Goal: Task Accomplishment & Management: Use online tool/utility

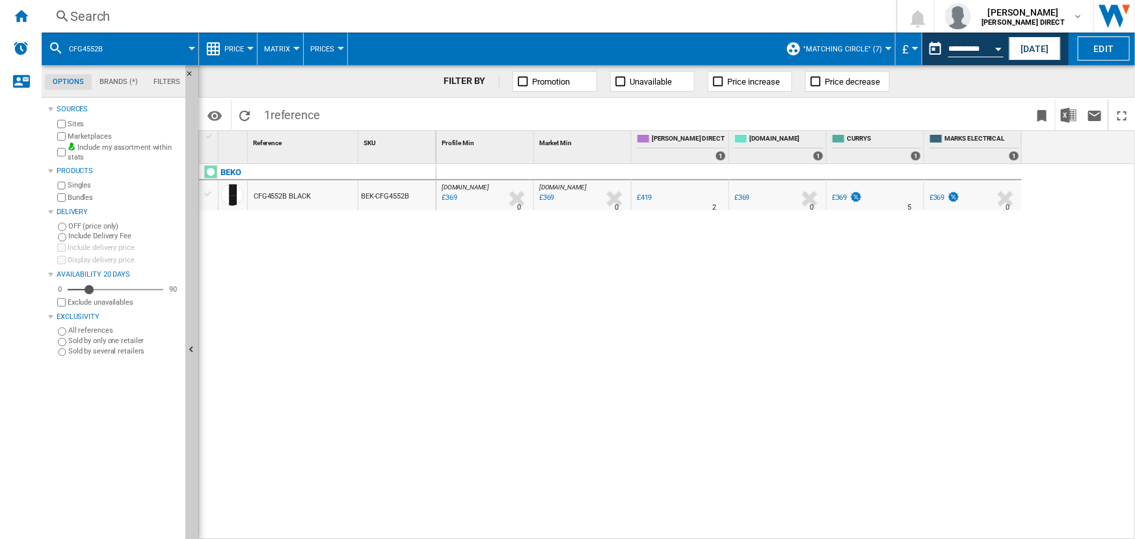
click at [15, 12] on ng-md-icon "Home" at bounding box center [21, 16] width 16 height 16
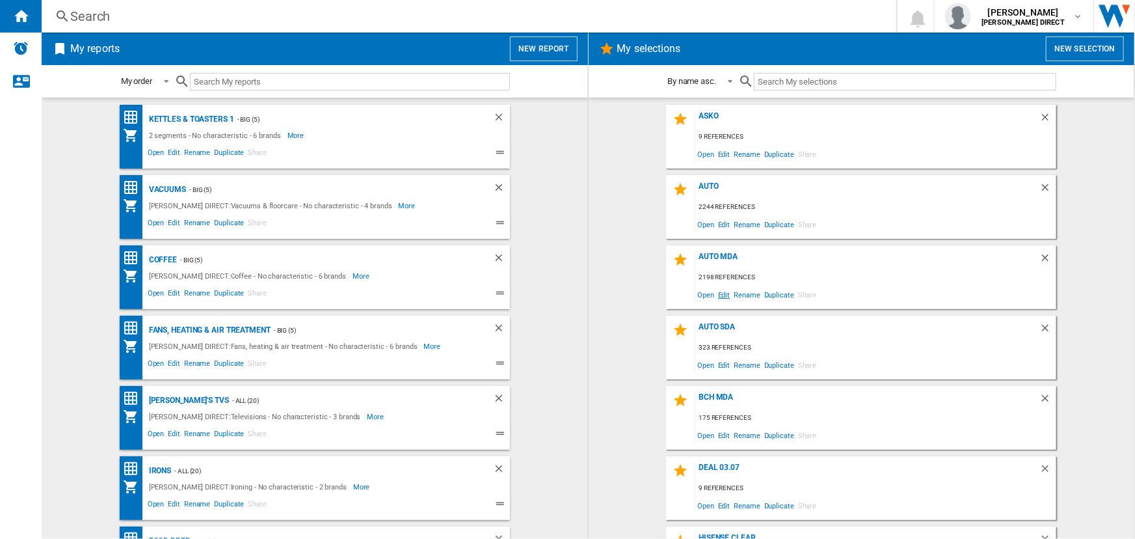
click at [722, 292] on span "Edit" at bounding box center [724, 295] width 16 height 18
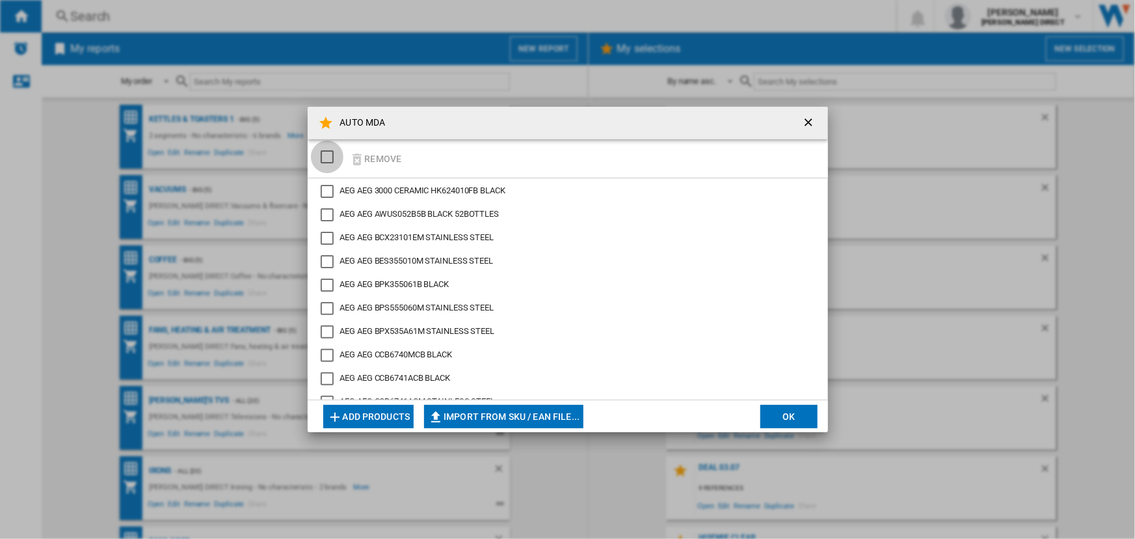
click at [325, 151] on div "SELECTIONS.EDITION_POPUP.SELECT_DESELECT" at bounding box center [327, 156] width 13 height 13
click at [373, 156] on button "Remove" at bounding box center [376, 158] width 61 height 31
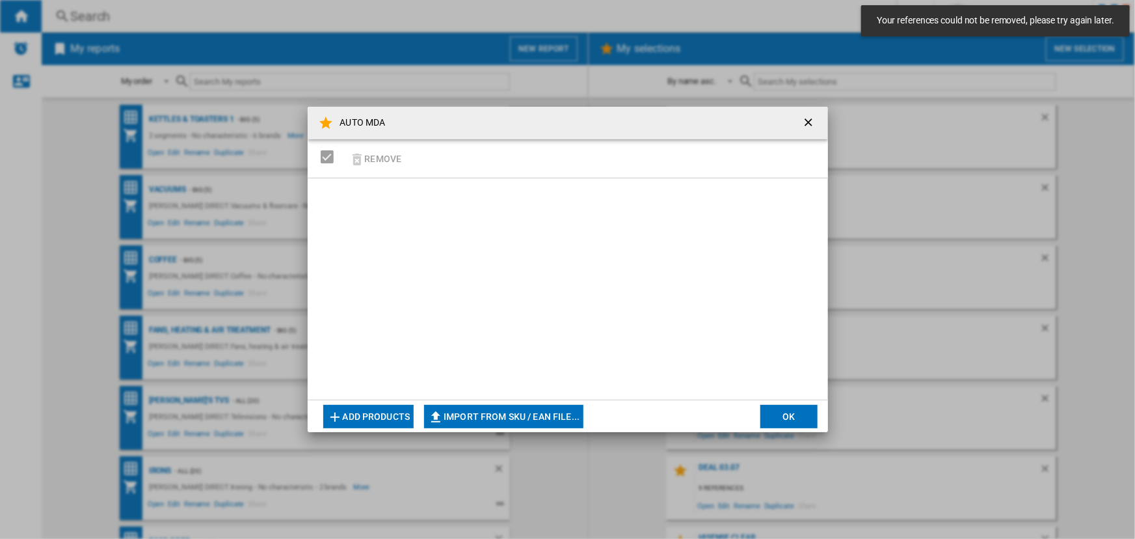
click at [505, 413] on button "Import from SKU / EAN file..." at bounding box center [503, 416] width 159 height 23
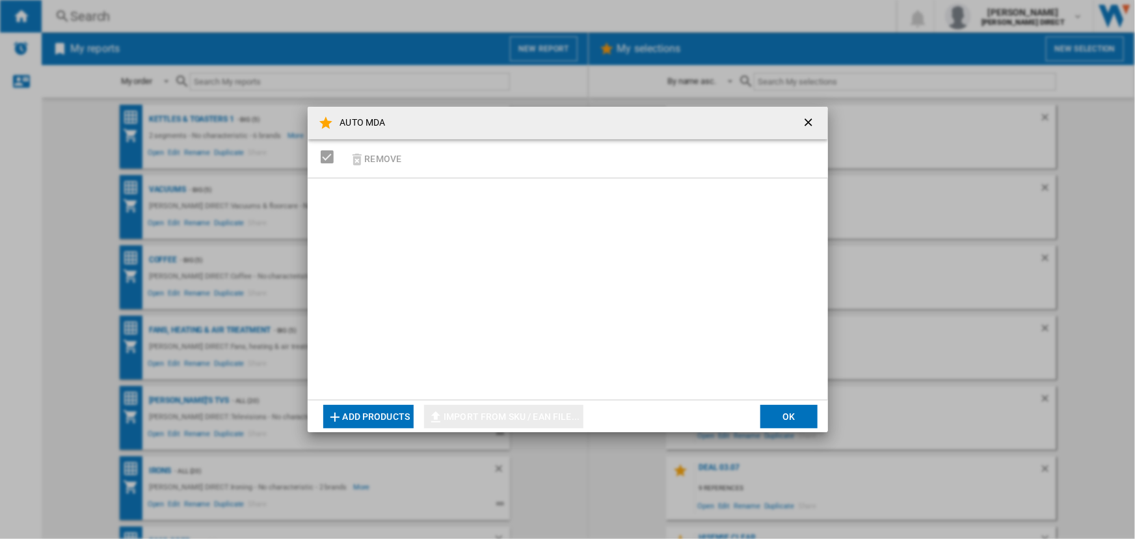
click at [794, 115] on md-toolbar "AUTO MDA" at bounding box center [568, 123] width 521 height 33
click at [802, 124] on ng-md-icon "getI18NText('BUTTONS.CLOSE_DIALOG')" at bounding box center [810, 124] width 16 height 16
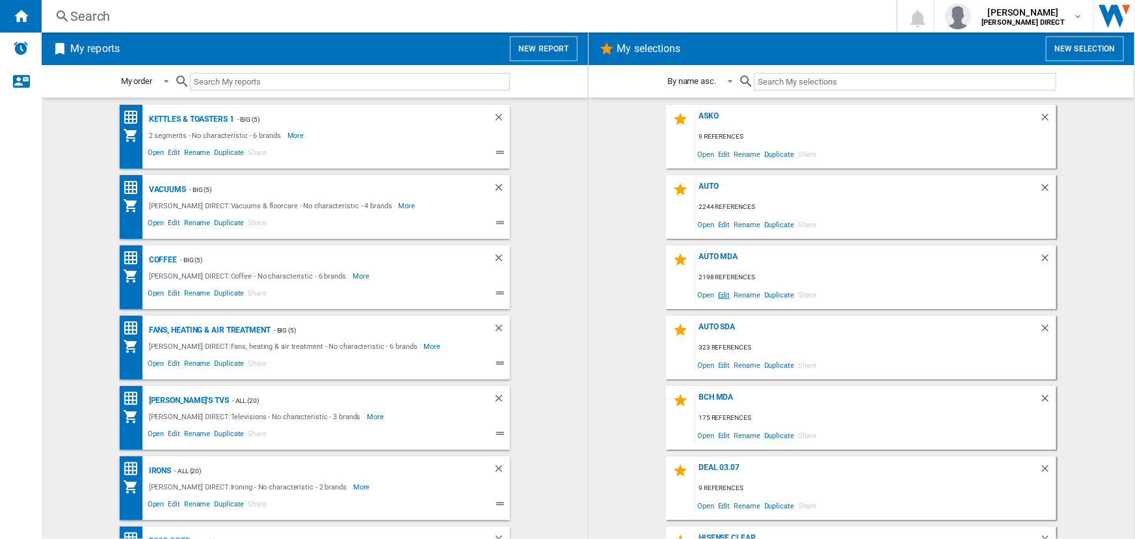
click at [721, 292] on span "Edit" at bounding box center [724, 295] width 16 height 18
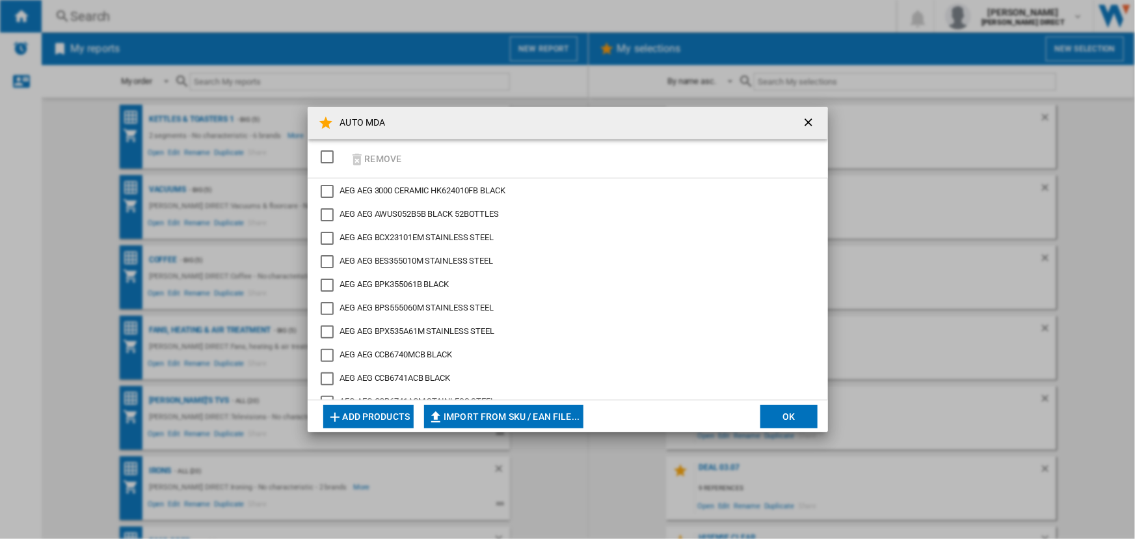
click at [327, 154] on div "SELECTIONS.EDITION_POPUP.SELECT_DESELECT" at bounding box center [327, 156] width 13 height 13
click at [383, 156] on button "Remove" at bounding box center [376, 158] width 61 height 31
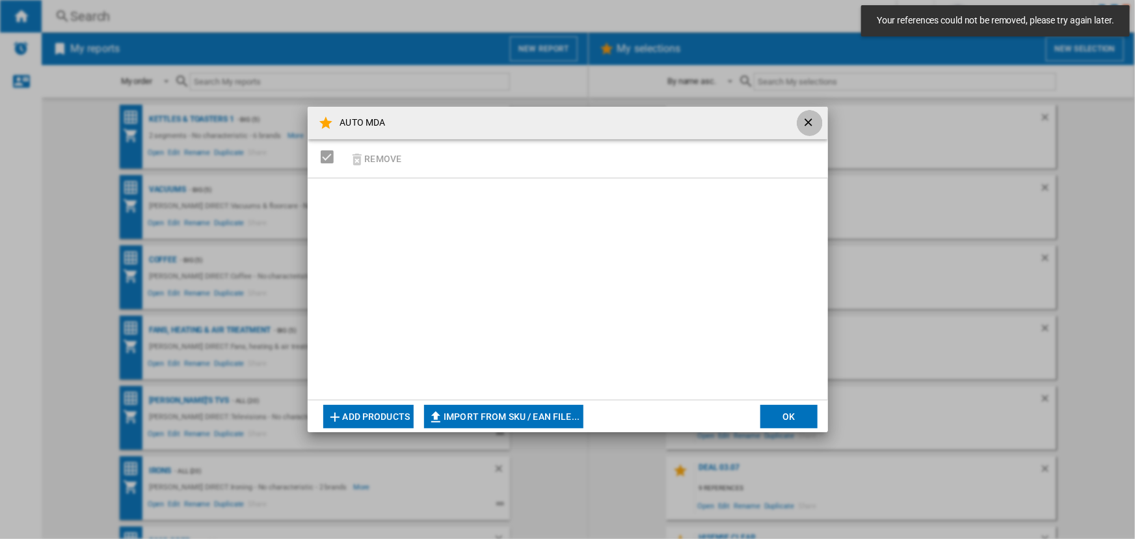
click at [805, 118] on ng-md-icon "getI18NText('BUTTONS.CLOSE_DIALOG')" at bounding box center [810, 124] width 16 height 16
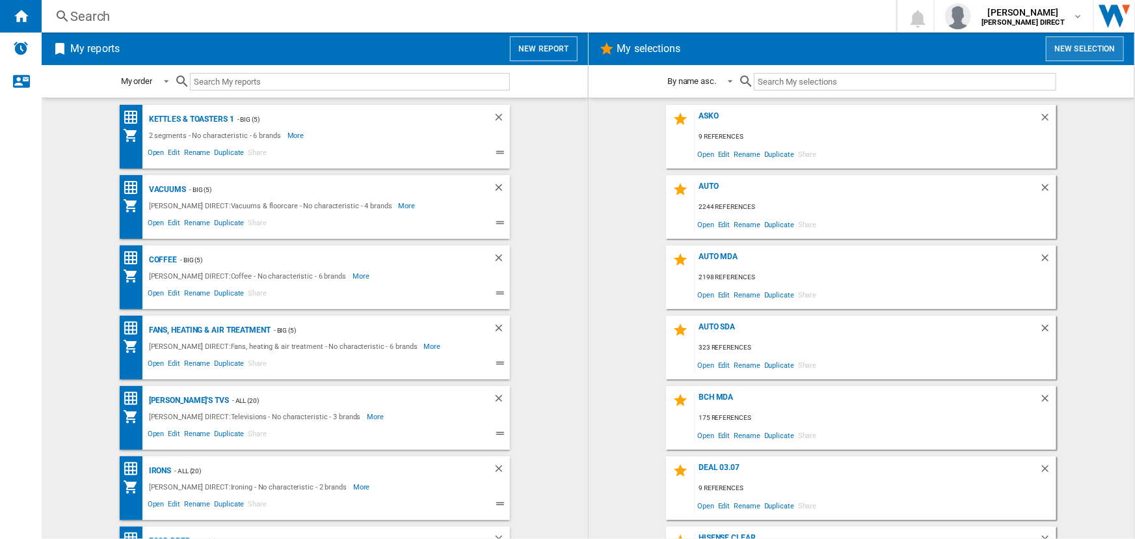
click at [1100, 42] on button "New selection" at bounding box center [1085, 48] width 78 height 25
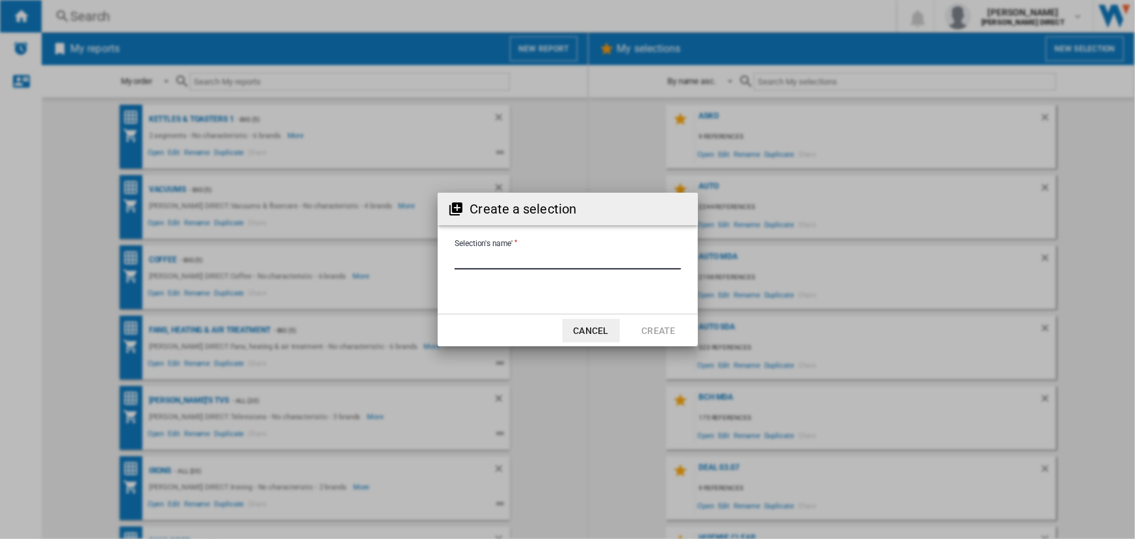
click at [508, 262] on input "Selection's name'" at bounding box center [568, 260] width 226 height 20
type input "**********"
click at [647, 333] on button "Create" at bounding box center [659, 330] width 57 height 23
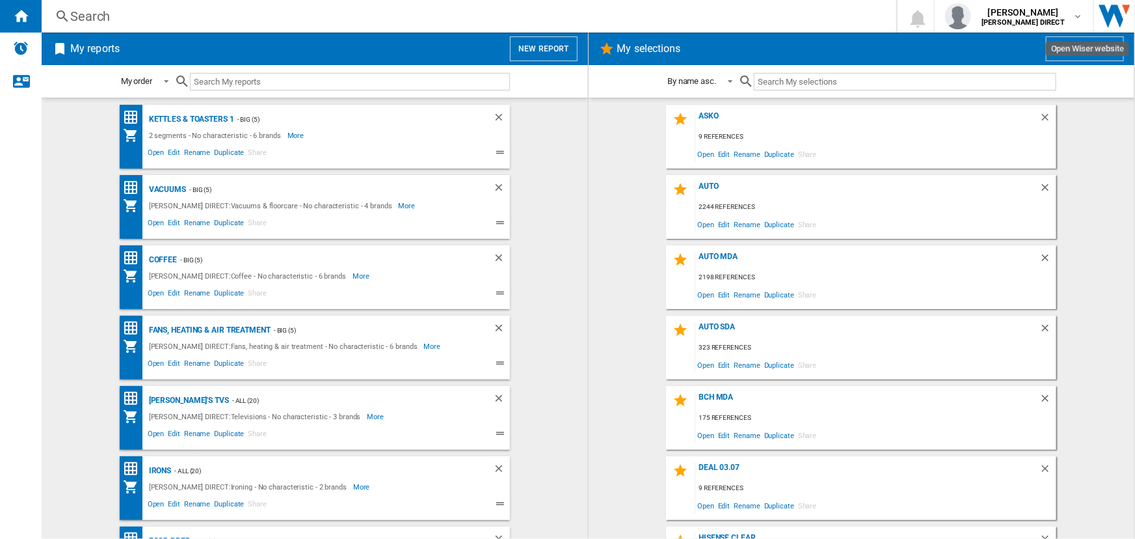
click at [1111, 45] on button "New selection" at bounding box center [1085, 48] width 78 height 25
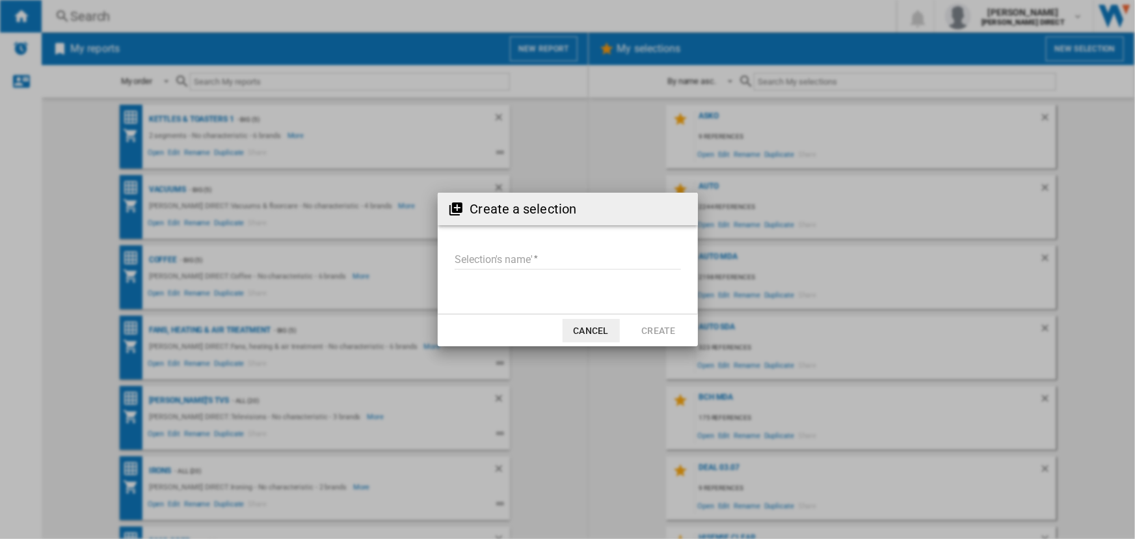
click at [600, 331] on button "Cancel" at bounding box center [591, 330] width 57 height 23
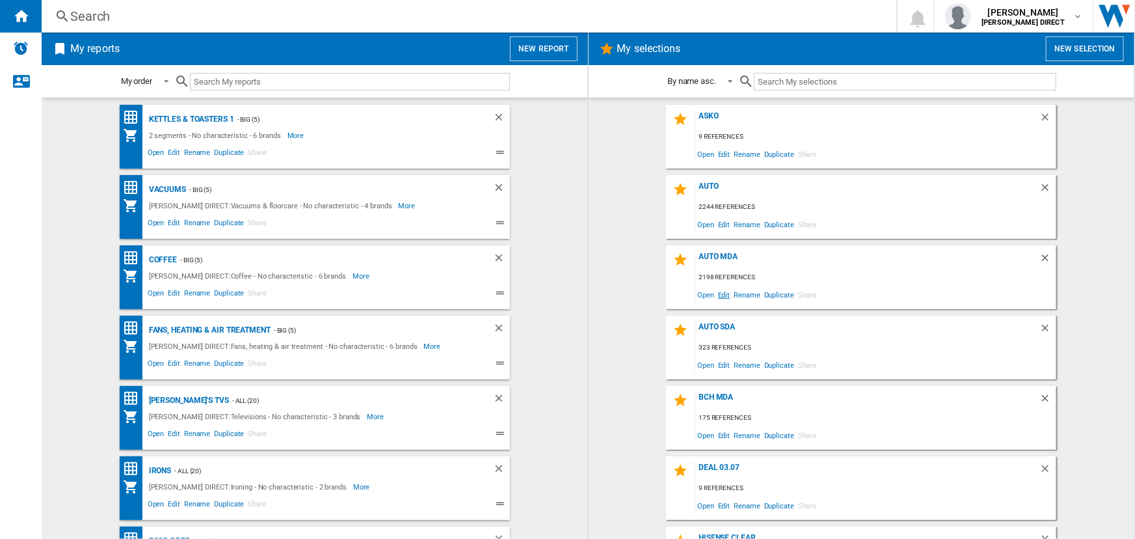
click at [722, 293] on span "Edit" at bounding box center [724, 295] width 16 height 18
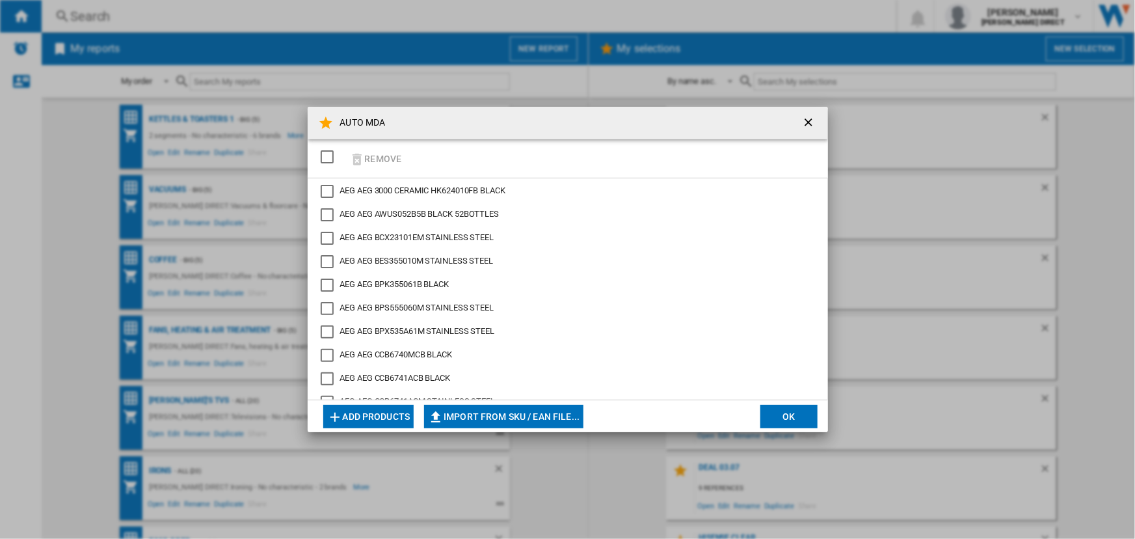
click at [322, 154] on div "SELECTIONS.EDITION_POPUP.SELECT_DESELECT" at bounding box center [327, 156] width 13 height 13
click at [812, 117] on ng-md-icon "getI18NText('BUTTONS.CLOSE_DIALOG')" at bounding box center [810, 124] width 16 height 16
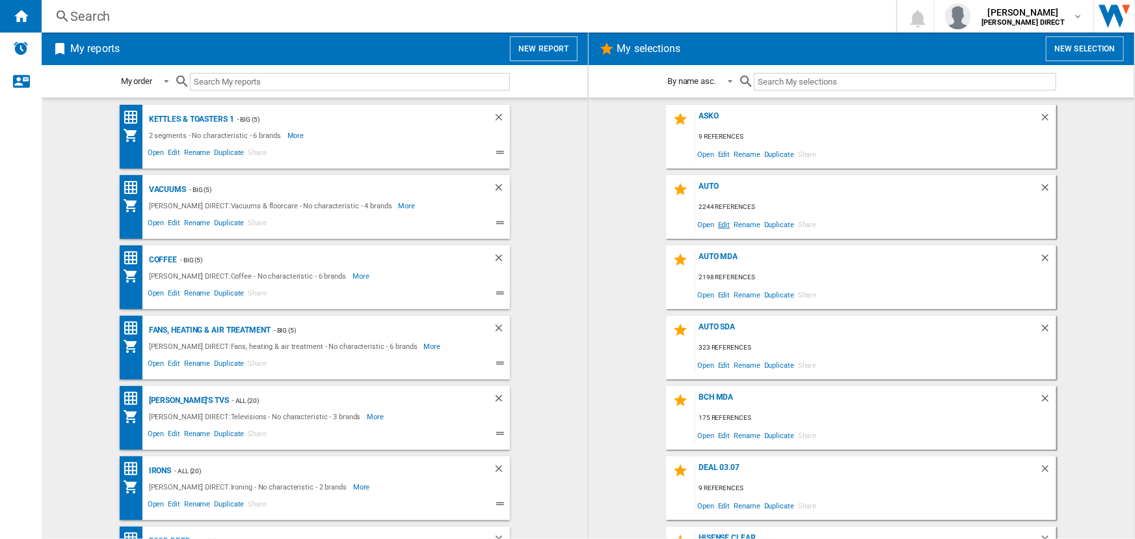
click at [722, 221] on span "Edit" at bounding box center [724, 224] width 16 height 18
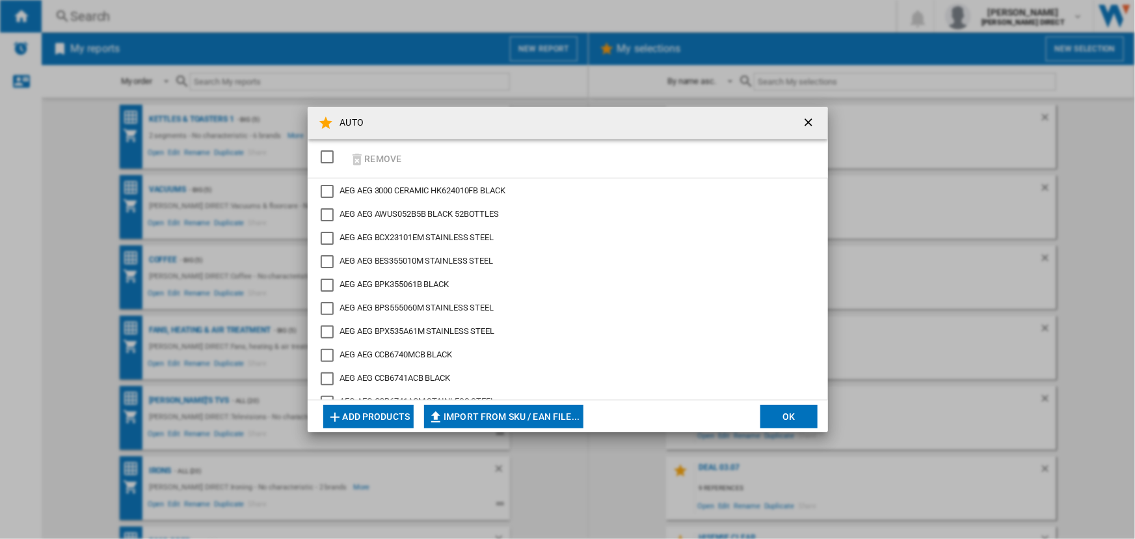
click at [324, 160] on div "SELECTIONS.EDITION_POPUP.SELECT_DESELECT" at bounding box center [327, 156] width 13 height 13
click at [375, 154] on button "Remove" at bounding box center [376, 158] width 61 height 31
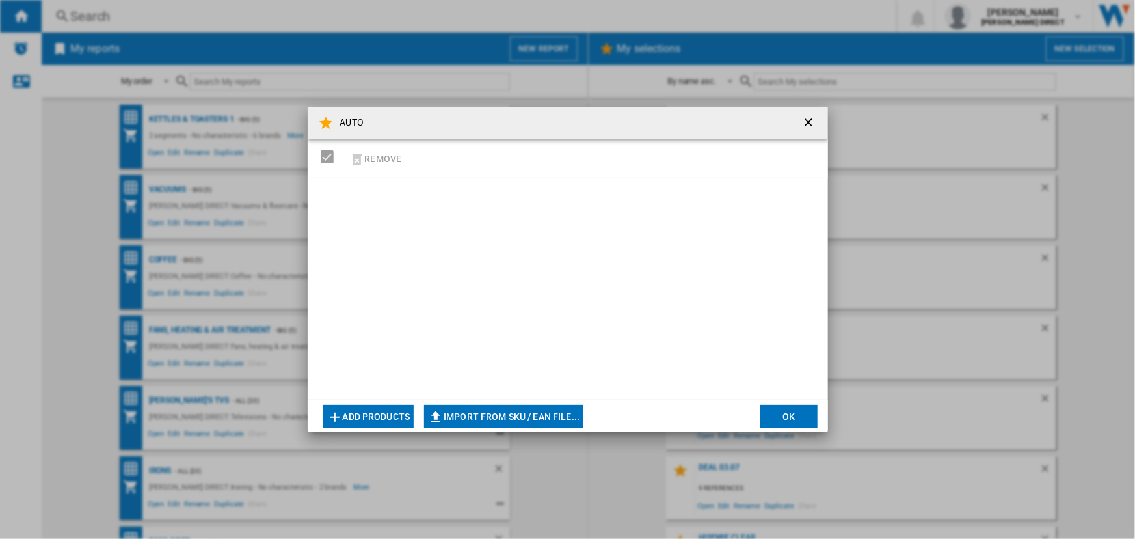
click at [487, 414] on button "Import from SKU / EAN file..." at bounding box center [503, 416] width 159 height 23
type input "**********"
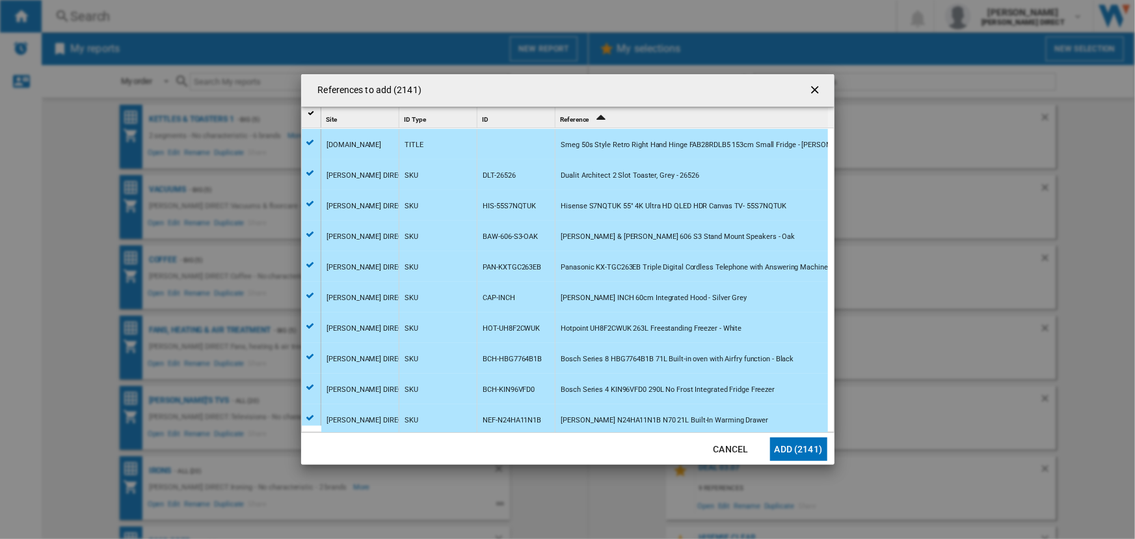
click at [800, 454] on button "Add (2141)" at bounding box center [798, 448] width 57 height 23
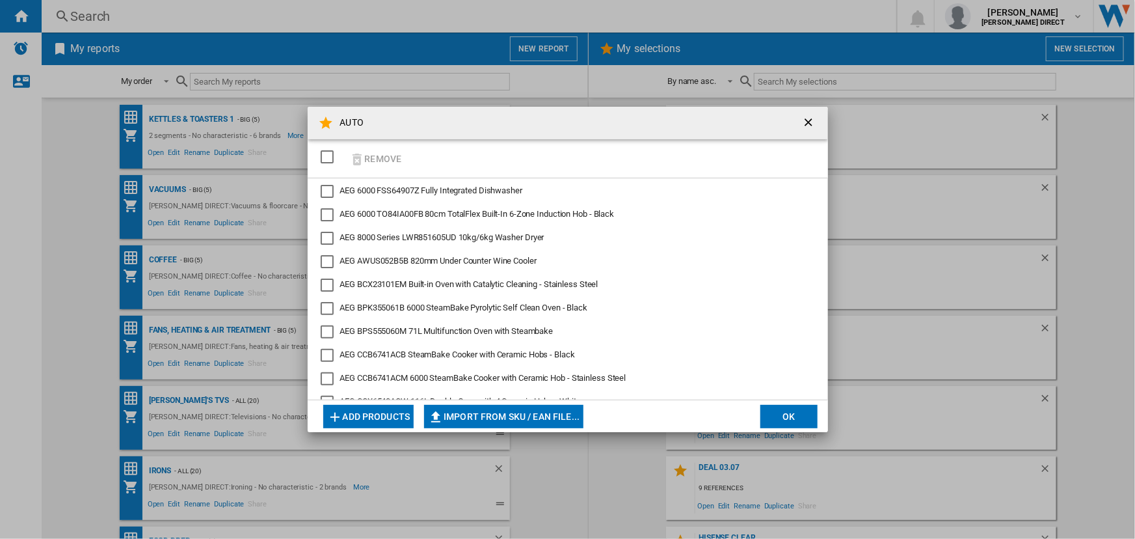
click at [787, 411] on button "OK" at bounding box center [789, 416] width 57 height 23
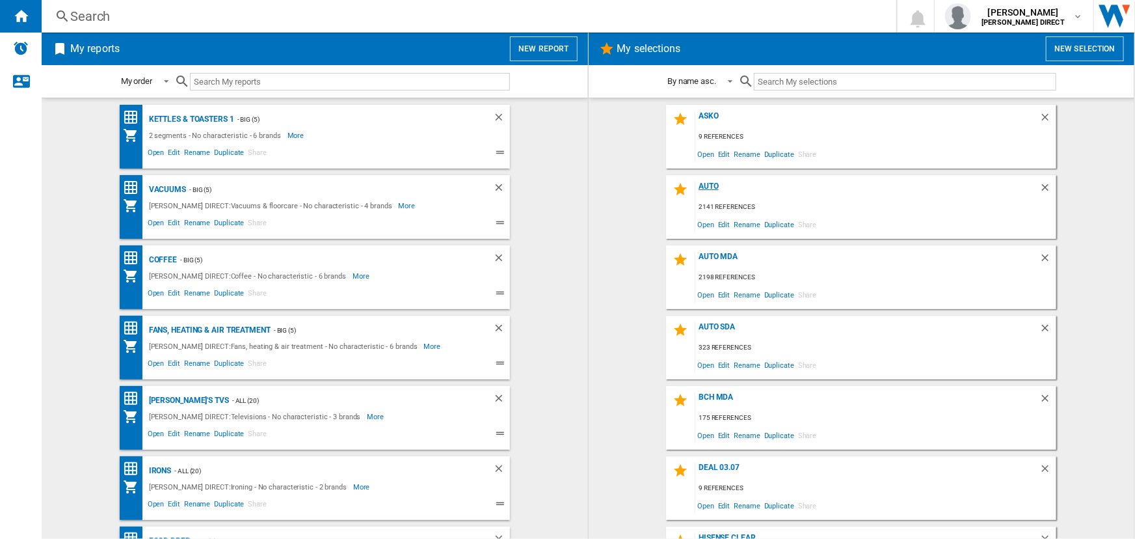
click at [704, 183] on div "AUTO" at bounding box center [868, 191] width 344 height 18
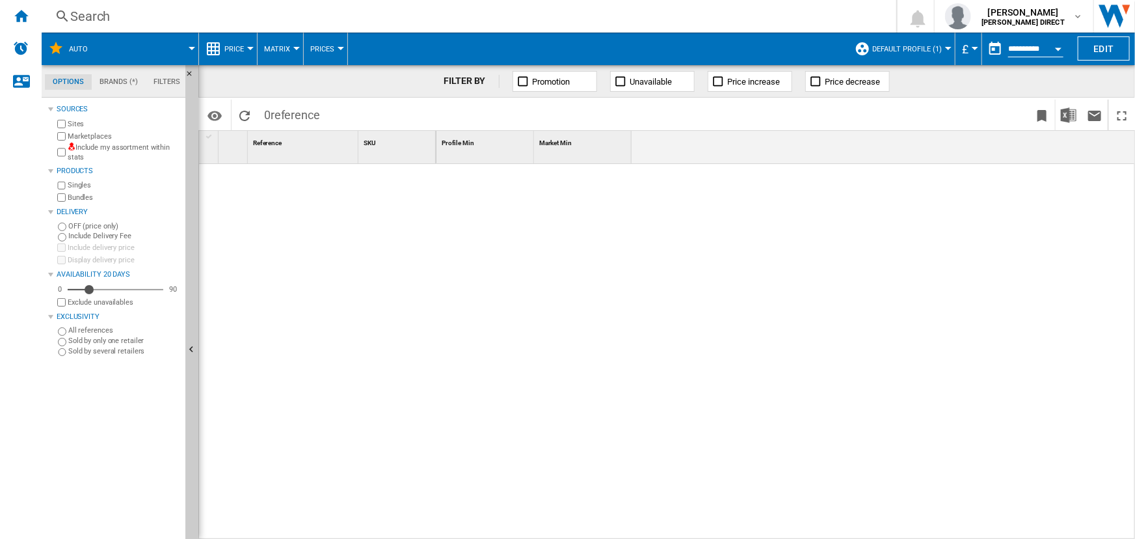
click at [910, 40] on button "Default profile (1)" at bounding box center [911, 49] width 76 height 33
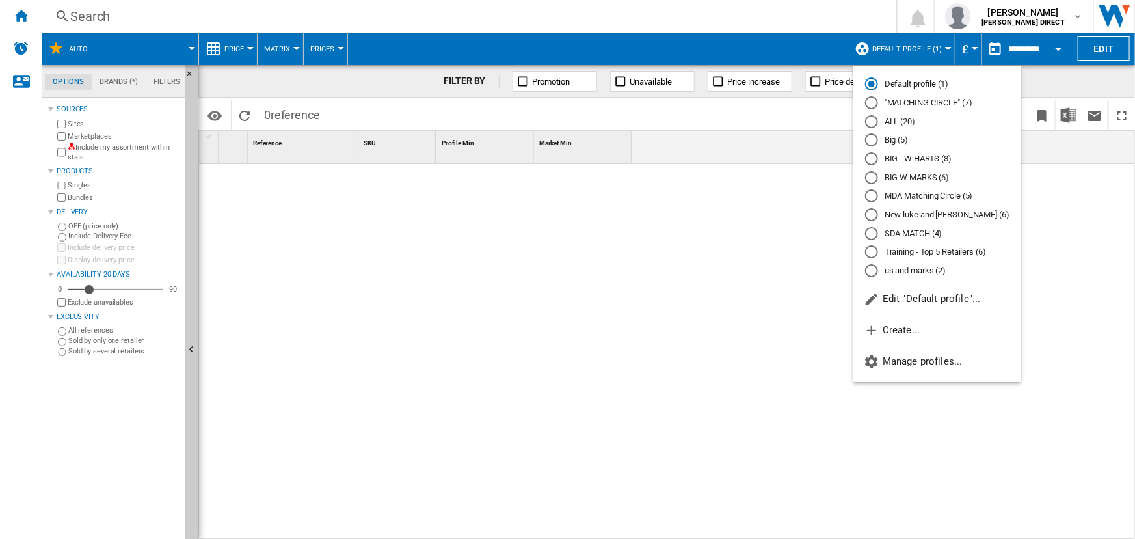
click at [891, 120] on md-radio-button "ALL (20)" at bounding box center [937, 121] width 144 height 12
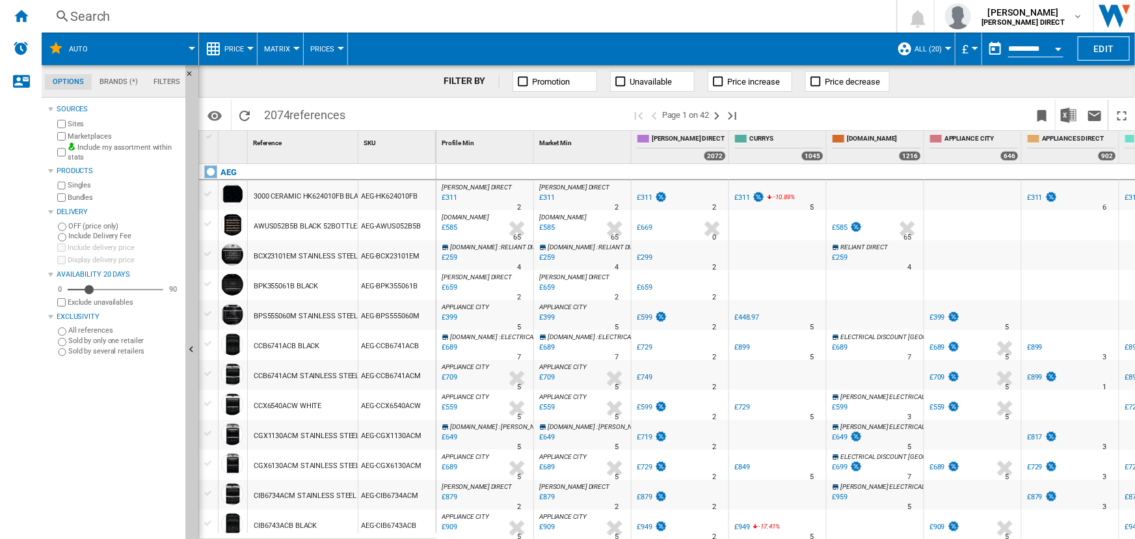
click at [224, 13] on div "Search" at bounding box center [466, 16] width 793 height 18
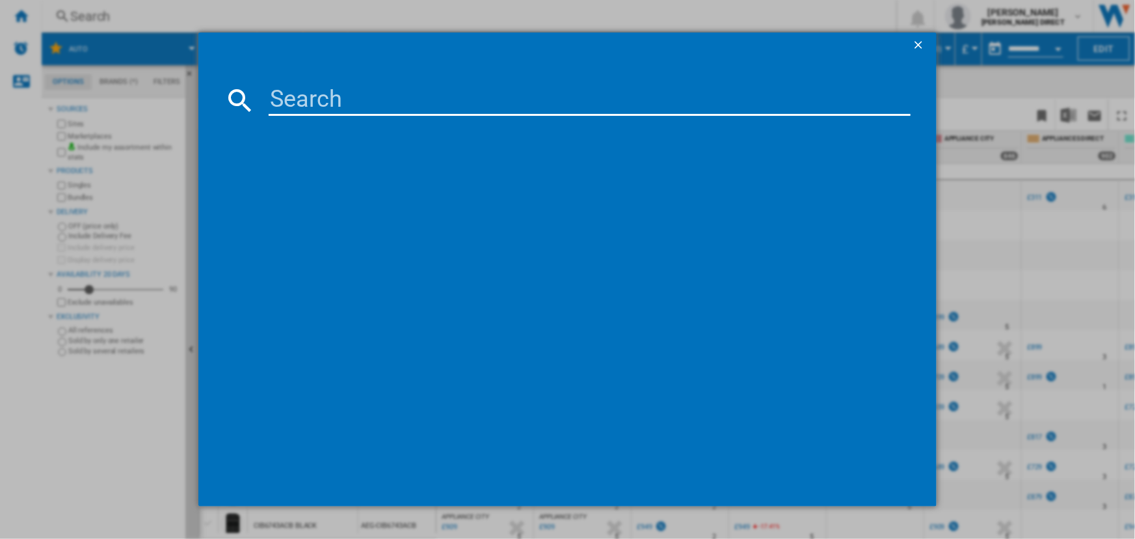
click at [912, 39] on ng-md-icon "getI18NText('BUTTONS.CLOSE_DIALOG')" at bounding box center [920, 46] width 16 height 16
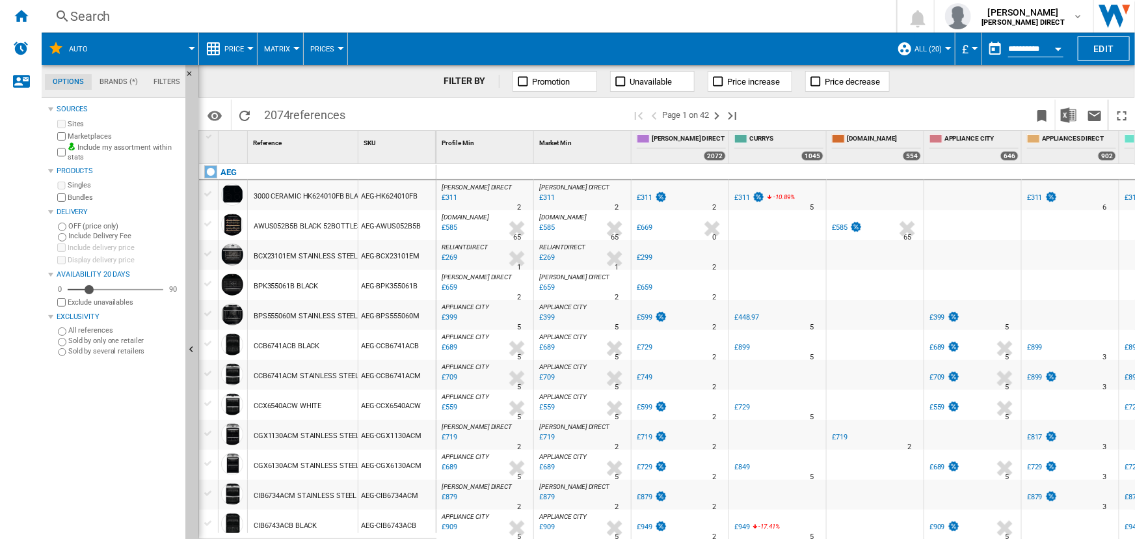
click at [936, 53] on button "ALL (20)" at bounding box center [932, 49] width 34 height 33
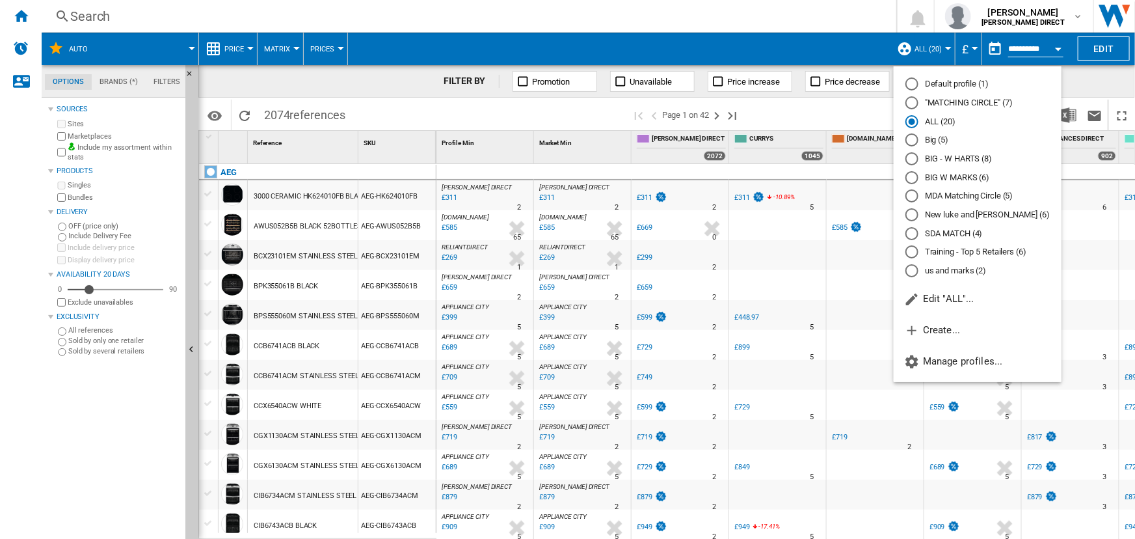
click at [931, 104] on md-radio-button ""MATCHING CIRCLE" (7)" at bounding box center [978, 103] width 144 height 12
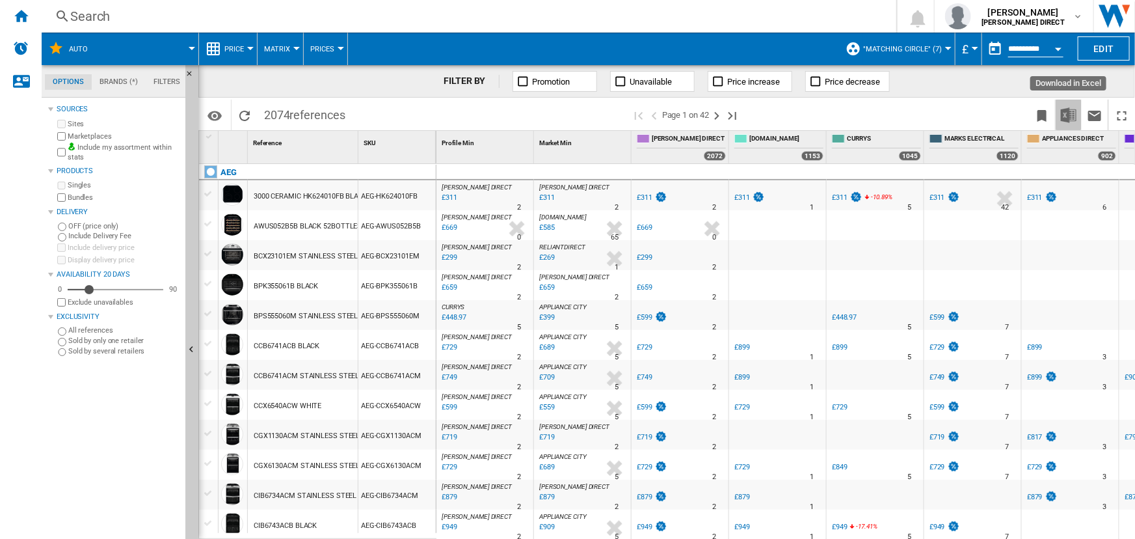
click at [1072, 117] on img "Download in Excel" at bounding box center [1069, 115] width 16 height 16
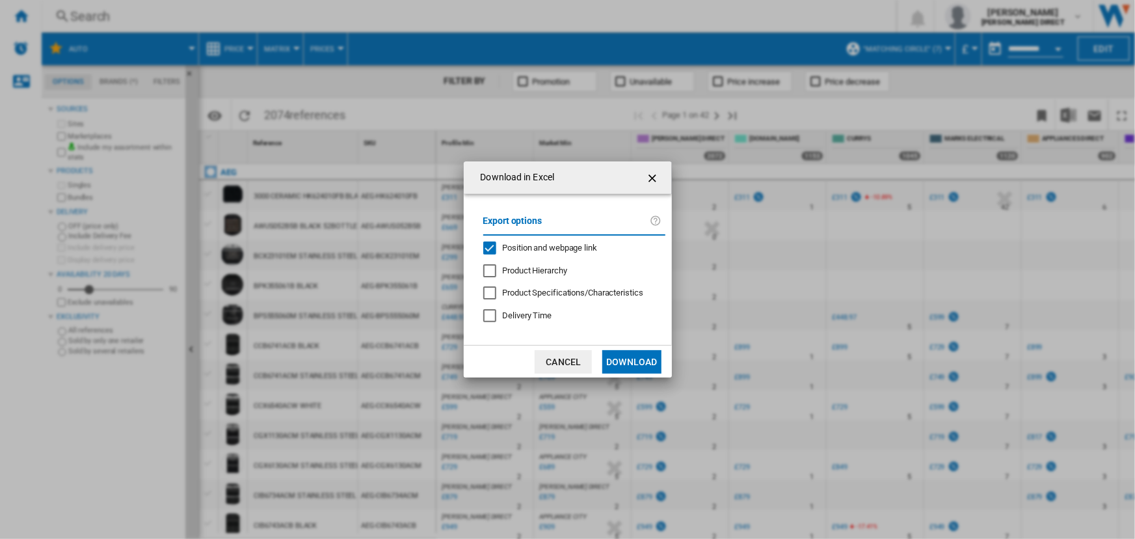
click at [556, 246] on span "Position and webpage link" at bounding box center [550, 248] width 95 height 10
click at [621, 351] on button "Download" at bounding box center [632, 361] width 59 height 23
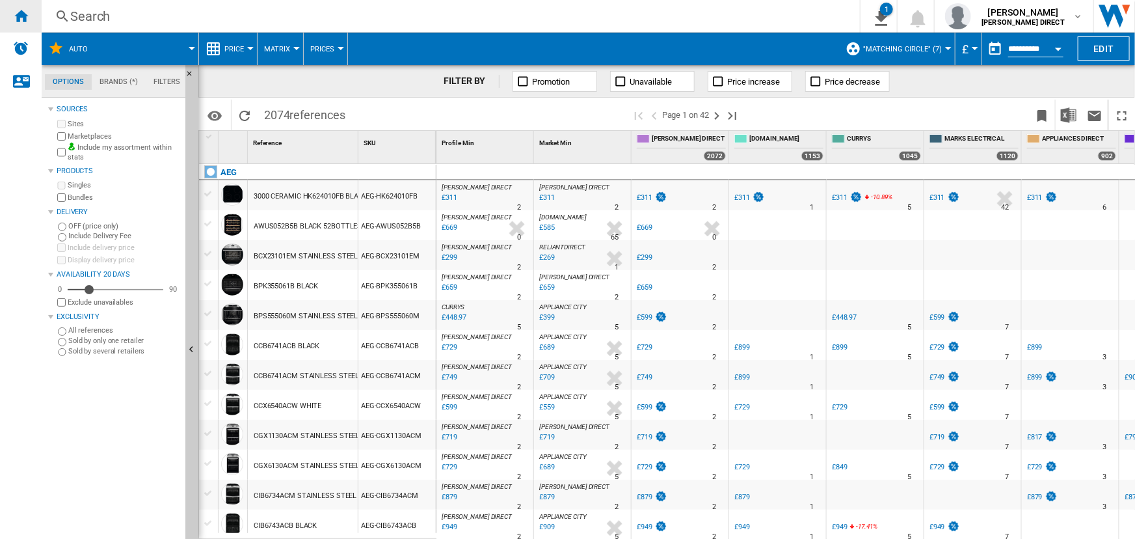
click at [18, 7] on div "Home" at bounding box center [21, 16] width 42 height 33
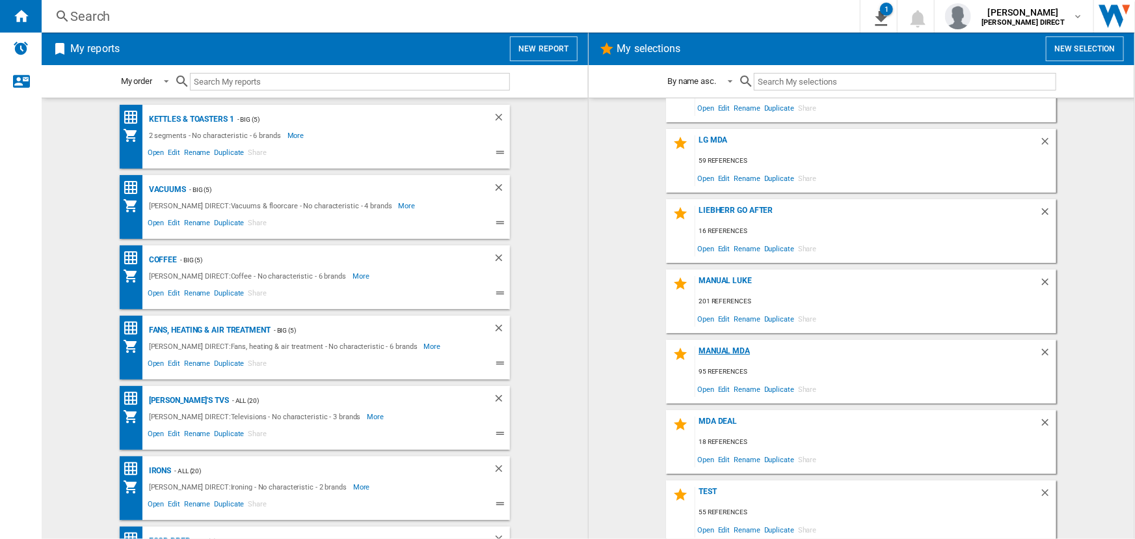
scroll to position [472, 0]
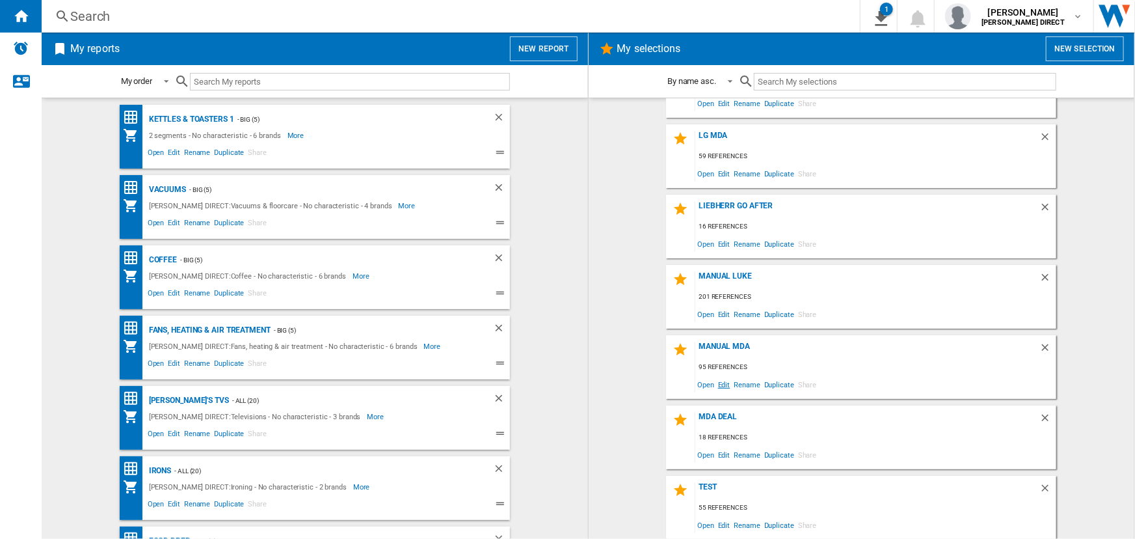
click at [722, 385] on span "Edit" at bounding box center [724, 384] width 16 height 18
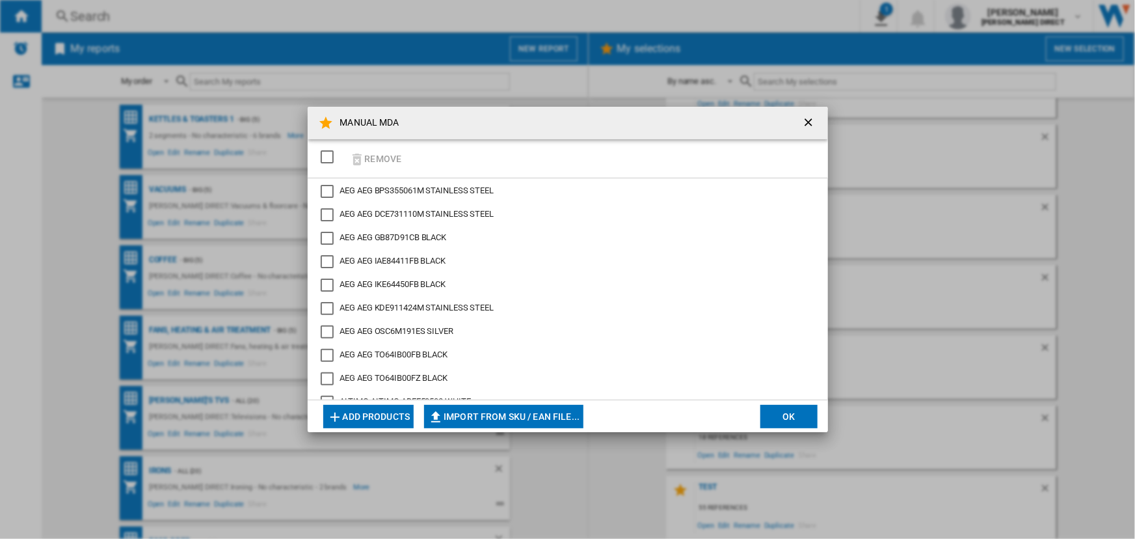
click at [325, 157] on div "SELECTIONS.EDITION_POPUP.SELECT_DESELECT" at bounding box center [327, 156] width 13 height 13
click at [375, 150] on button "Remove" at bounding box center [376, 158] width 61 height 31
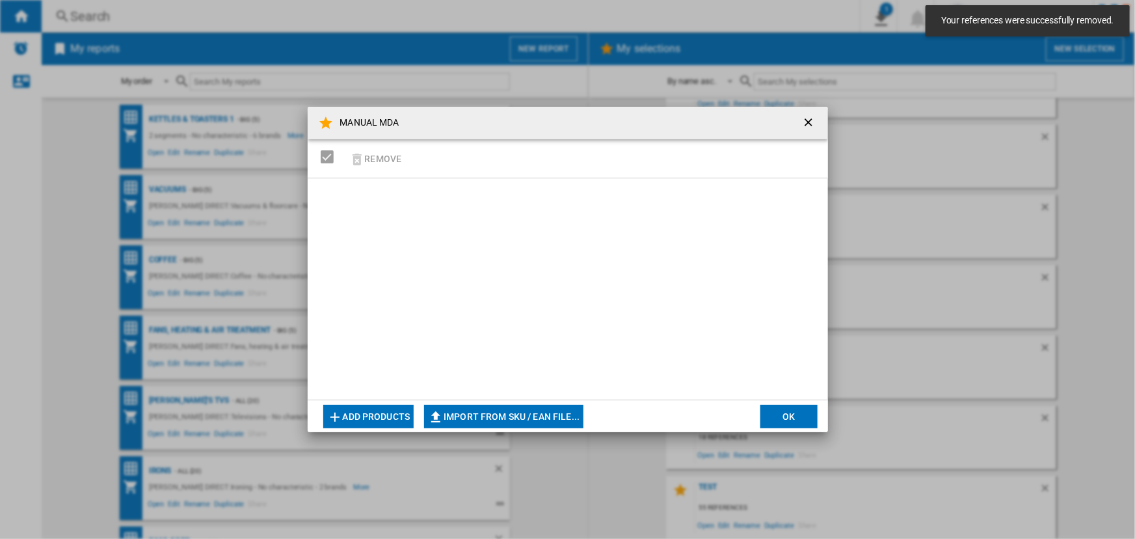
click at [468, 416] on button "Import from SKU / EAN file..." at bounding box center [503, 416] width 159 height 23
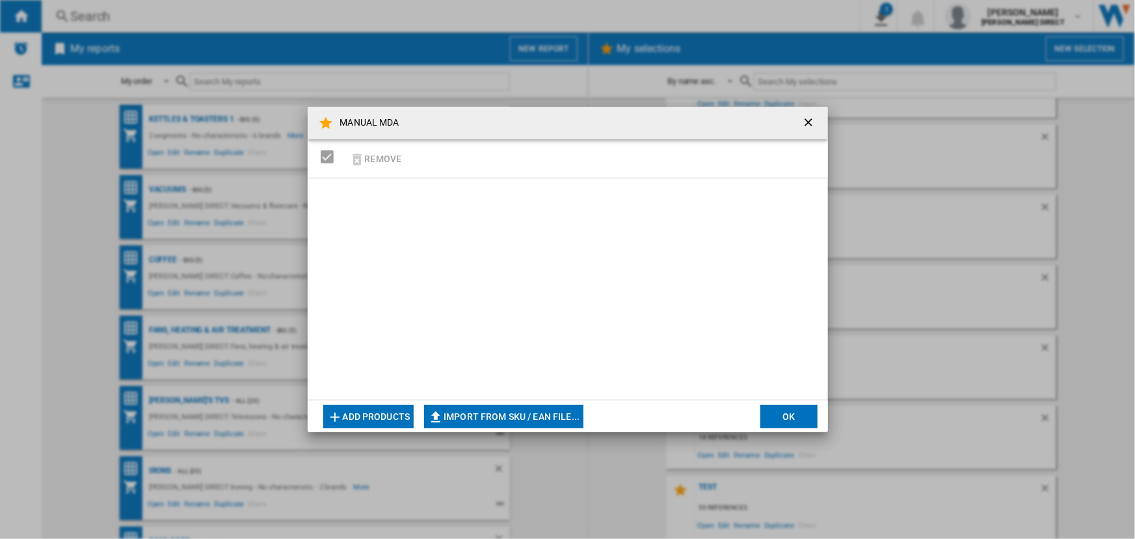
type input "**********"
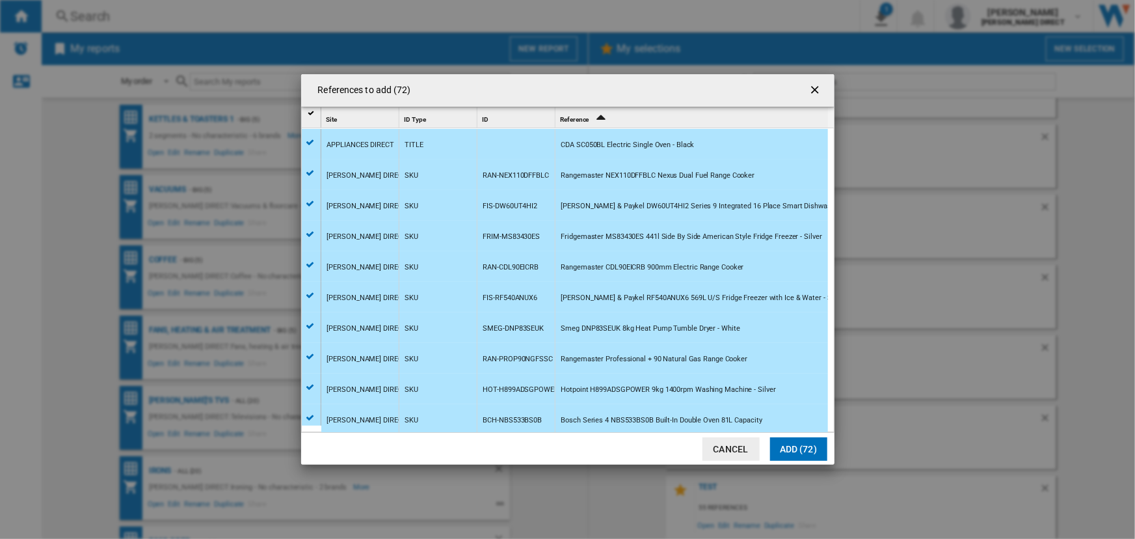
click at [807, 450] on button "Add (72)" at bounding box center [798, 448] width 57 height 23
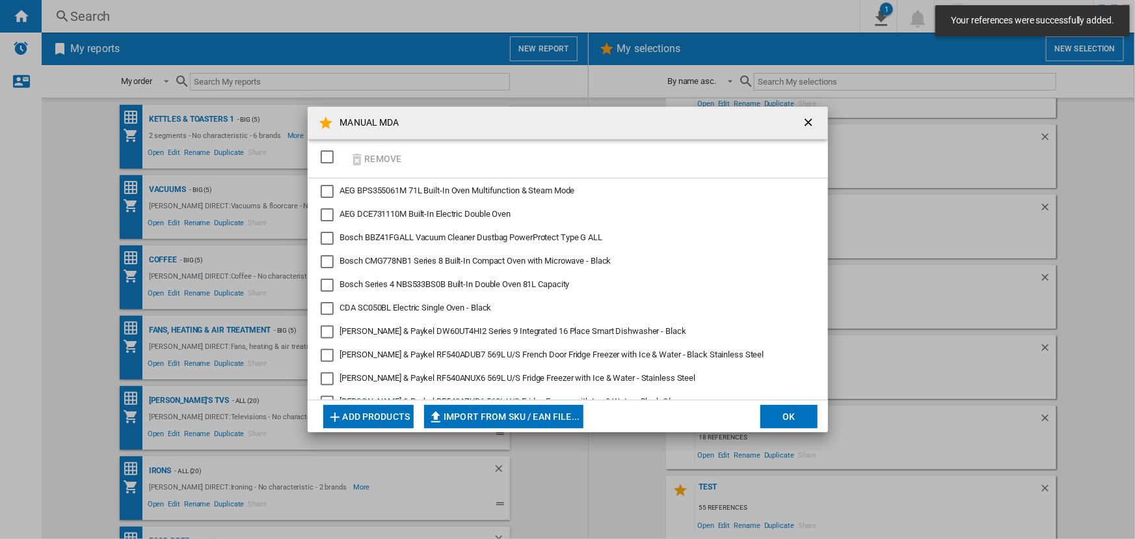
click at [789, 413] on button "OK" at bounding box center [789, 416] width 57 height 23
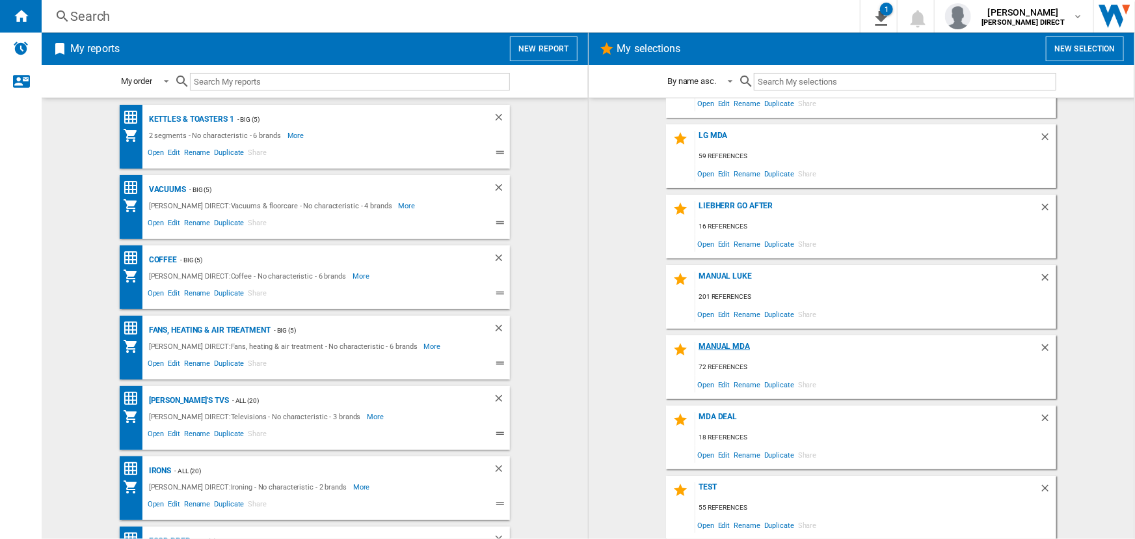
click at [720, 343] on div "MANUAL MDA" at bounding box center [868, 351] width 344 height 18
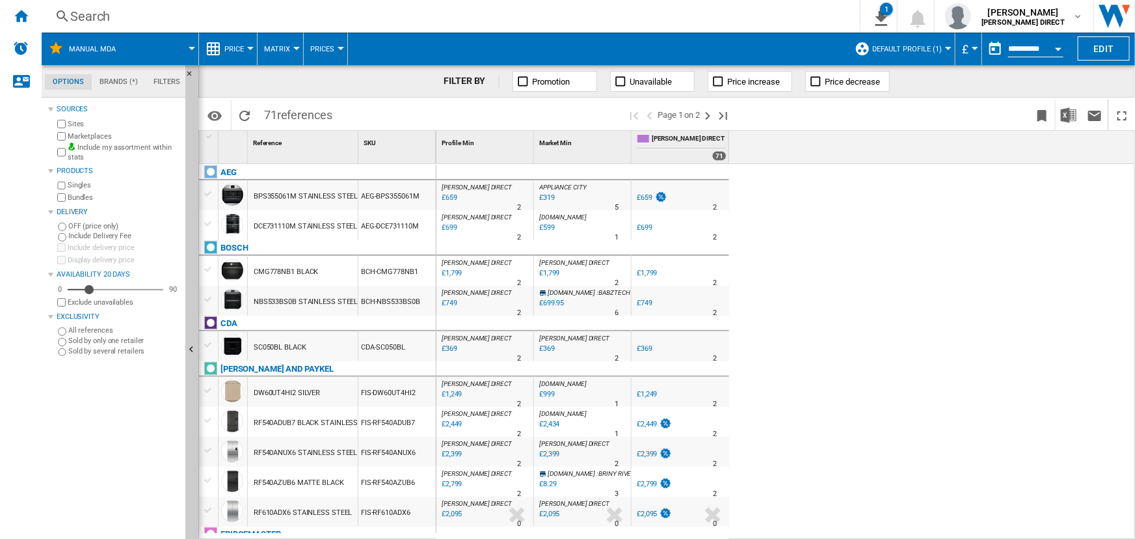
click at [893, 38] on button "Default profile (1)" at bounding box center [911, 49] width 76 height 33
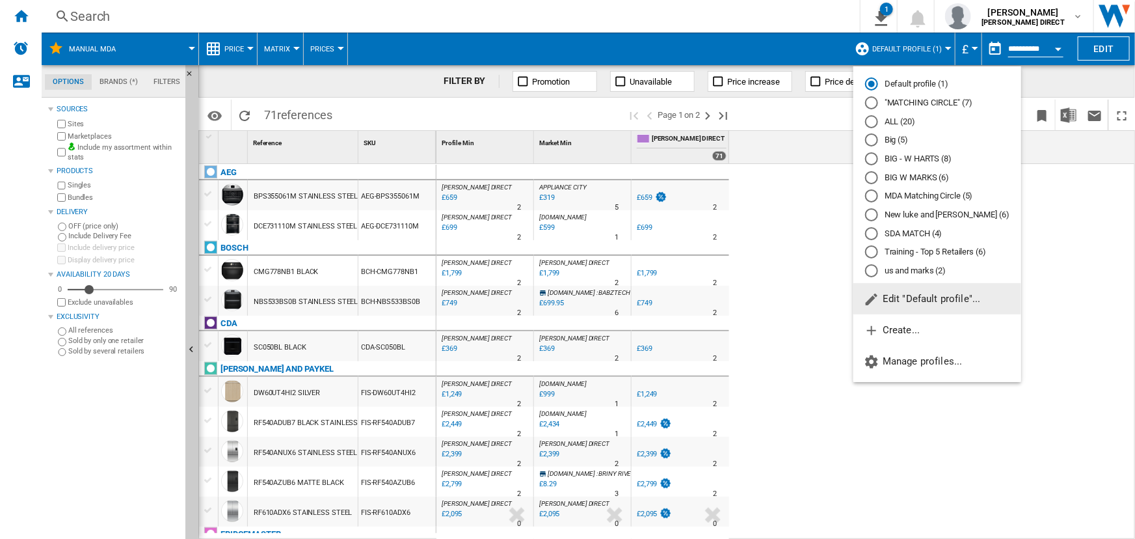
click at [888, 98] on md-radio-button ""MATCHING CIRCLE" (7)" at bounding box center [937, 103] width 144 height 12
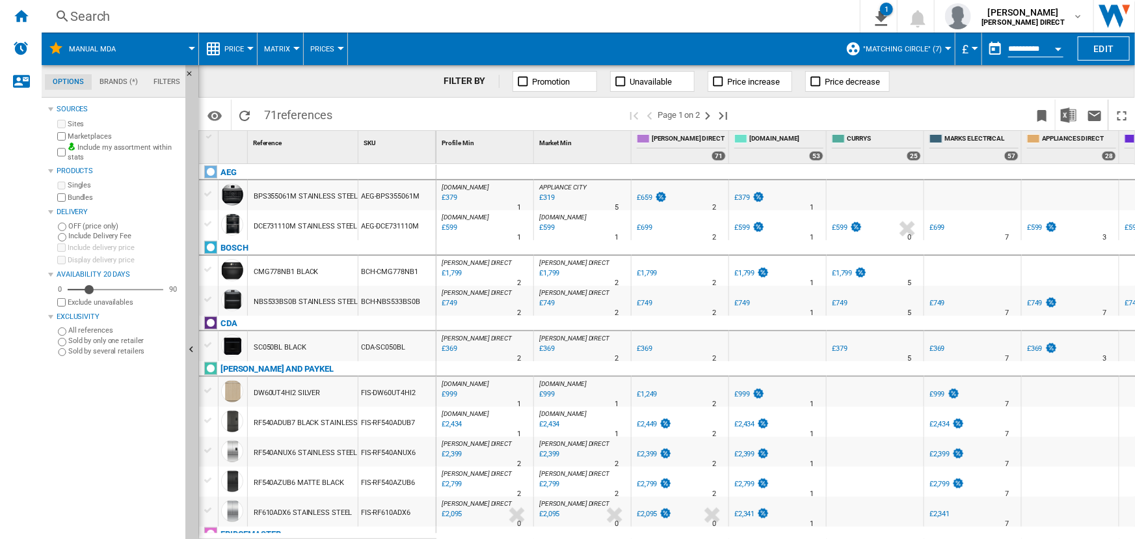
click at [768, 34] on span at bounding box center [593, 49] width 491 height 33
click at [273, 45] on span "Matrix" at bounding box center [277, 49] width 26 height 8
click at [284, 109] on span "Ranking" at bounding box center [284, 112] width 35 height 12
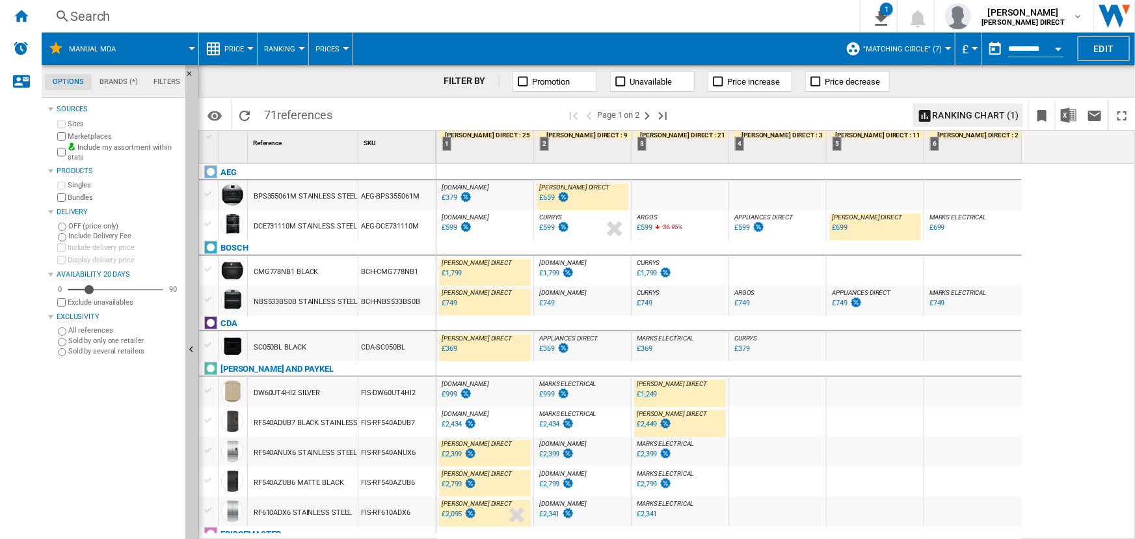
click at [1027, 48] on input "**********" at bounding box center [1036, 51] width 55 height 12
click at [1061, 47] on div "Open calendar" at bounding box center [1058, 48] width 7 height 3
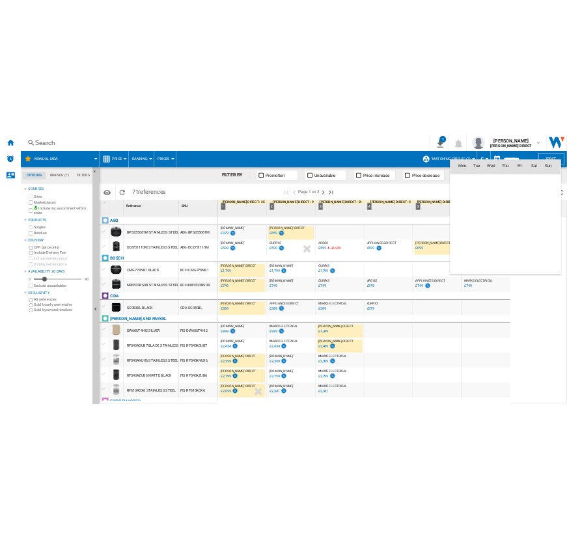
scroll to position [6207, 0]
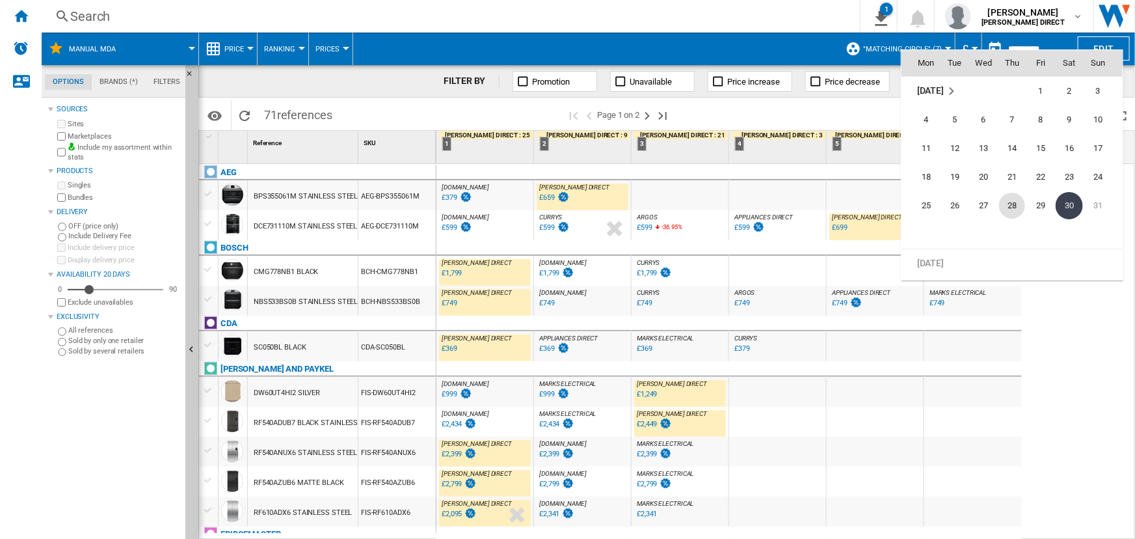
click at [1007, 205] on span "28" at bounding box center [1012, 206] width 26 height 26
type input "**********"
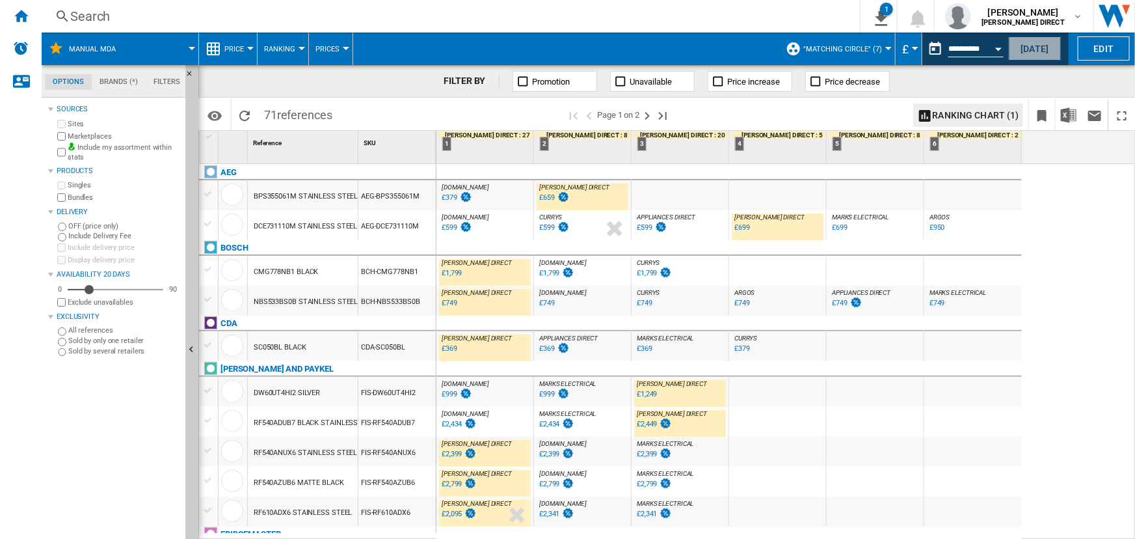
click at [1022, 46] on button "[DATE]" at bounding box center [1035, 48] width 52 height 24
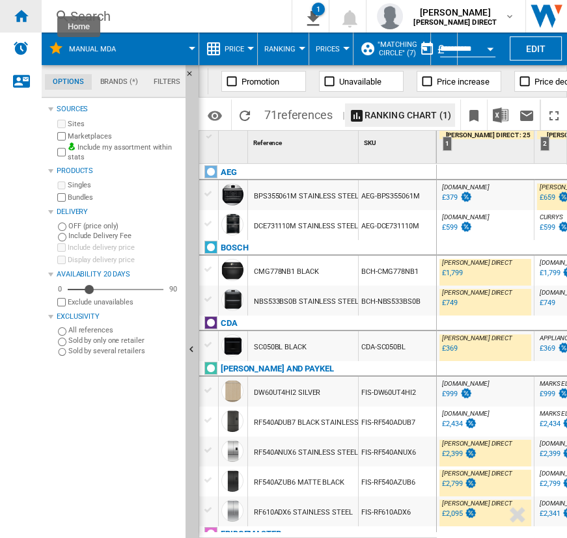
click at [26, 22] on ng-md-icon "Home" at bounding box center [21, 16] width 16 height 16
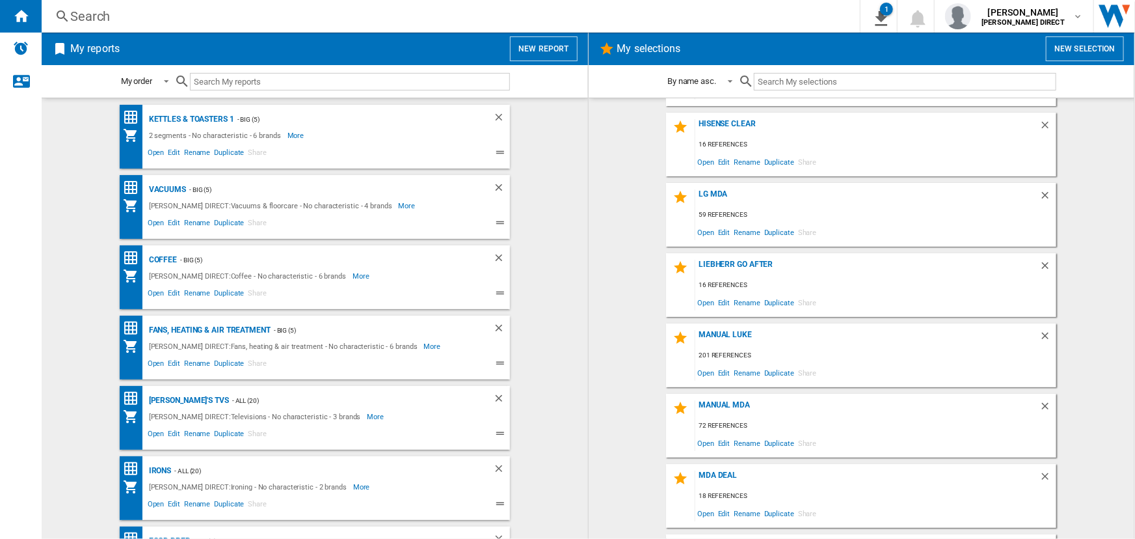
scroll to position [472, 0]
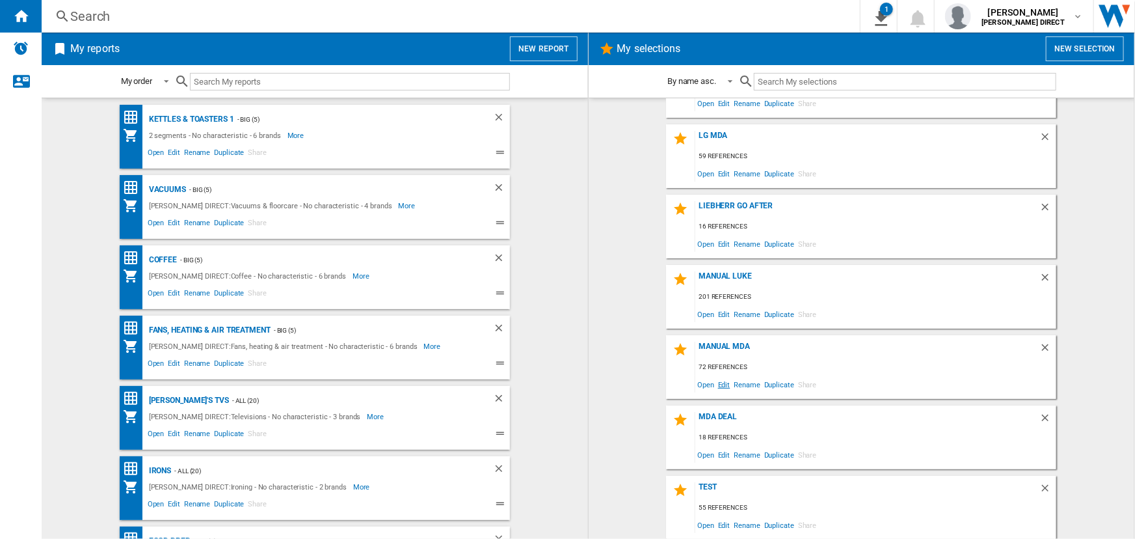
click at [721, 384] on span "Edit" at bounding box center [724, 384] width 16 height 18
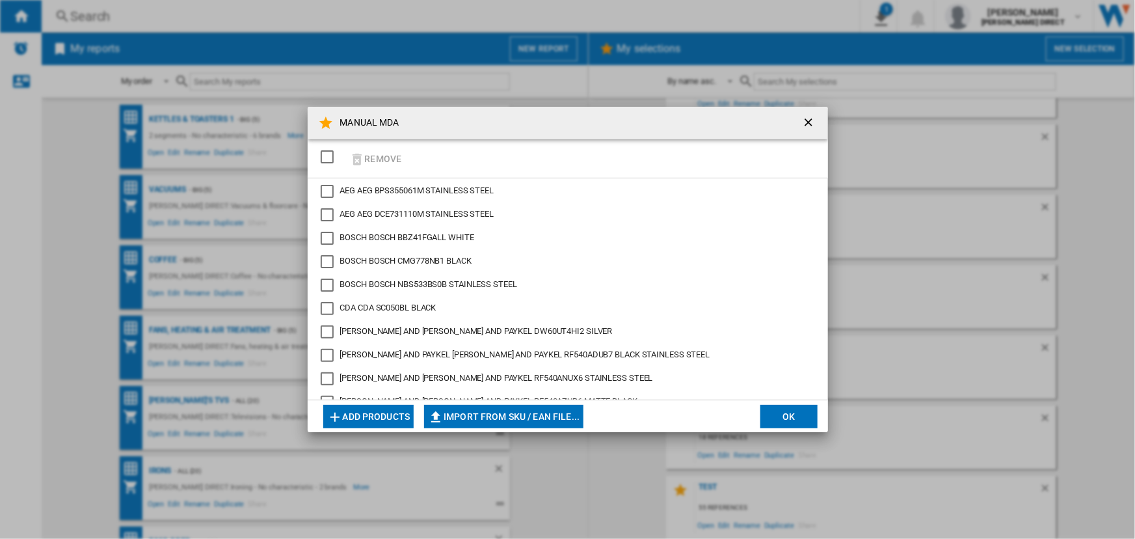
click at [326, 163] on div "SELECTIONS.EDITION_POPUP.SELECT_DESELECT" at bounding box center [327, 156] width 13 height 13
click at [376, 157] on button "Remove" at bounding box center [376, 158] width 61 height 31
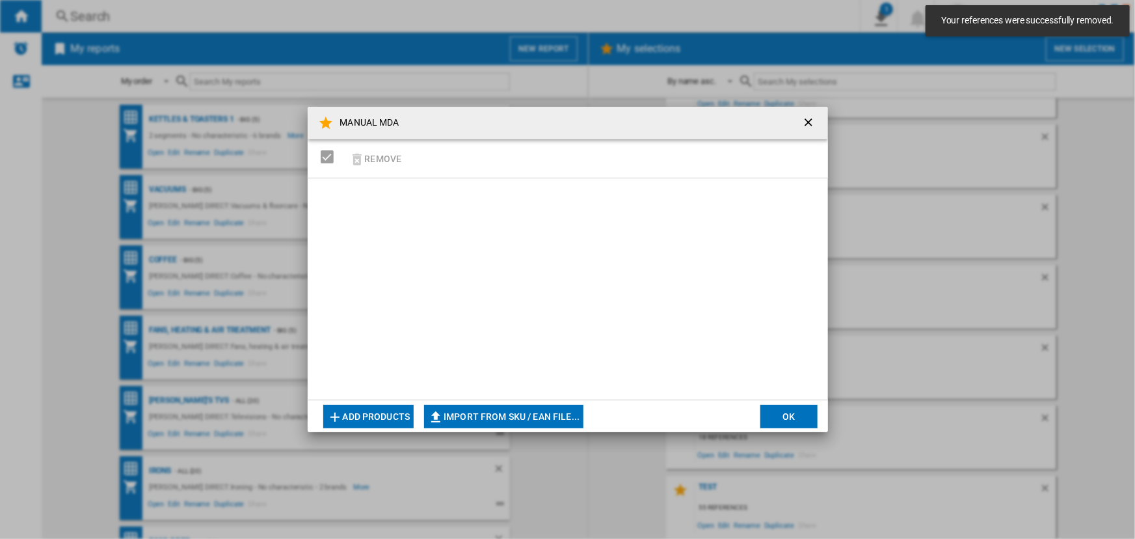
click at [504, 415] on button "Import from SKU / EAN file..." at bounding box center [503, 416] width 159 height 23
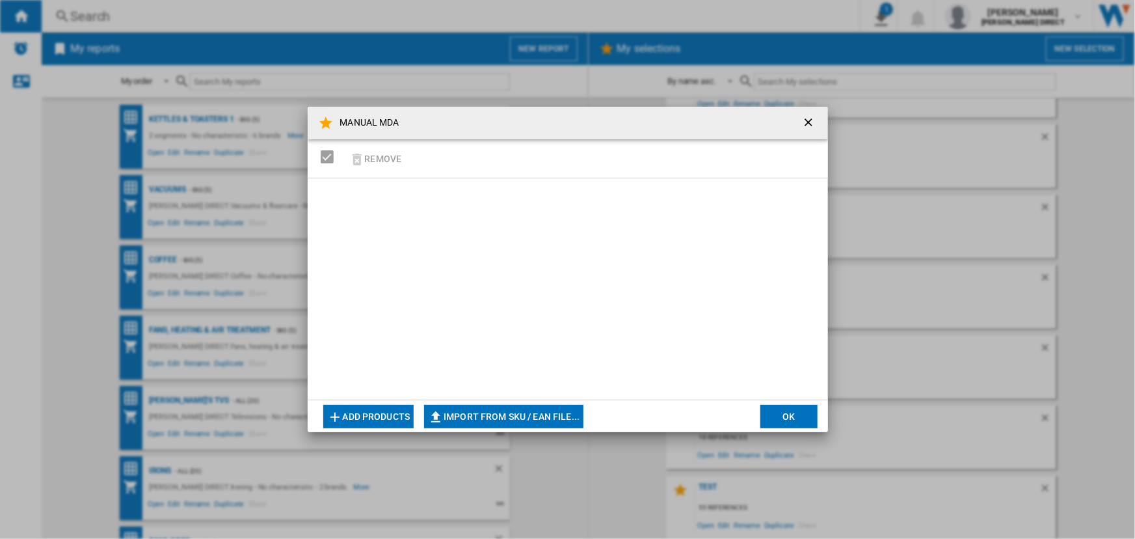
type input "**********"
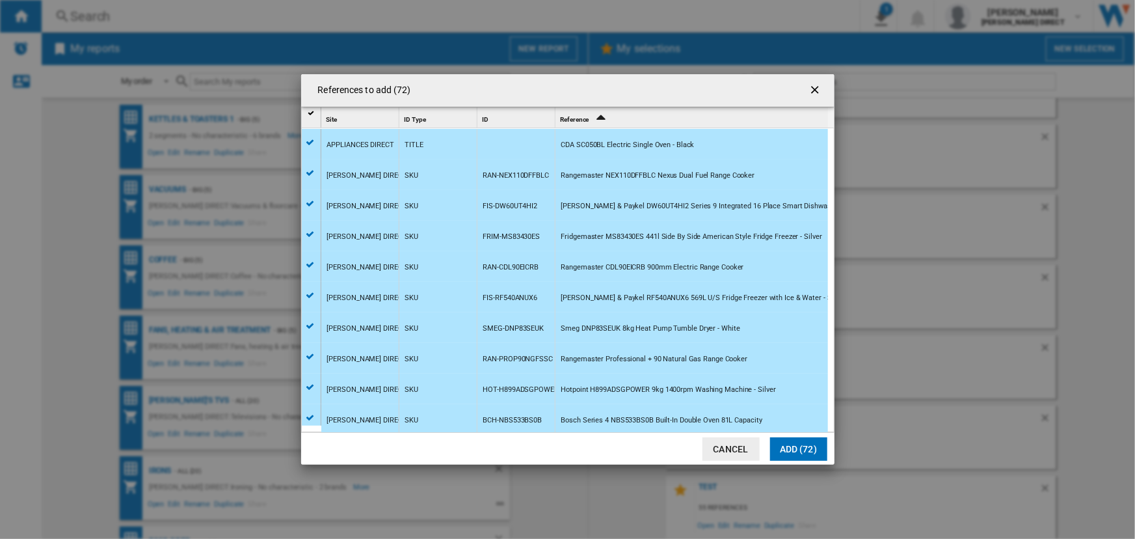
click at [781, 449] on button "Add (72)" at bounding box center [798, 448] width 57 height 23
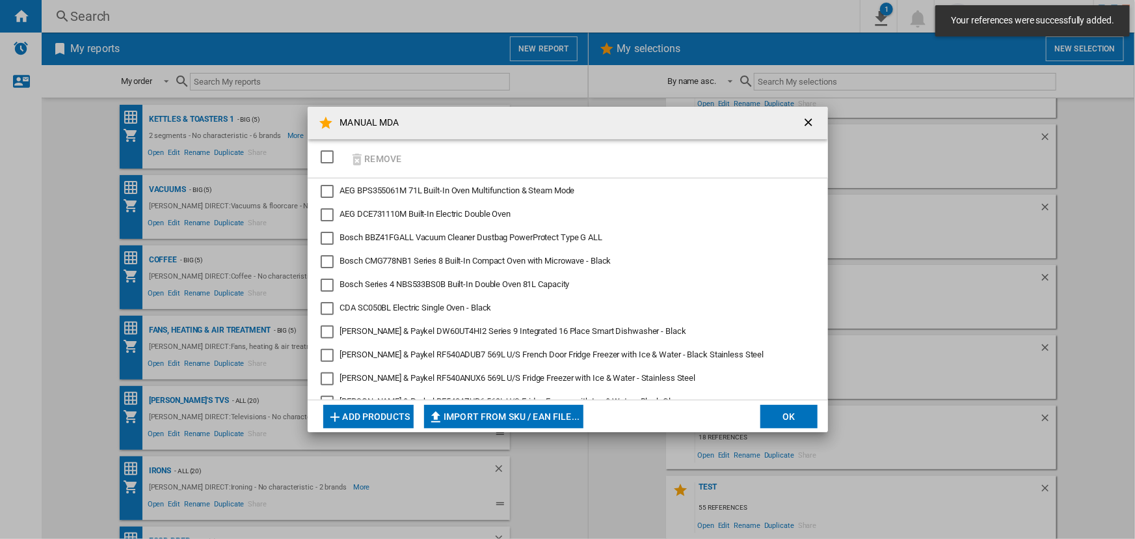
click at [794, 407] on button "OK" at bounding box center [789, 416] width 57 height 23
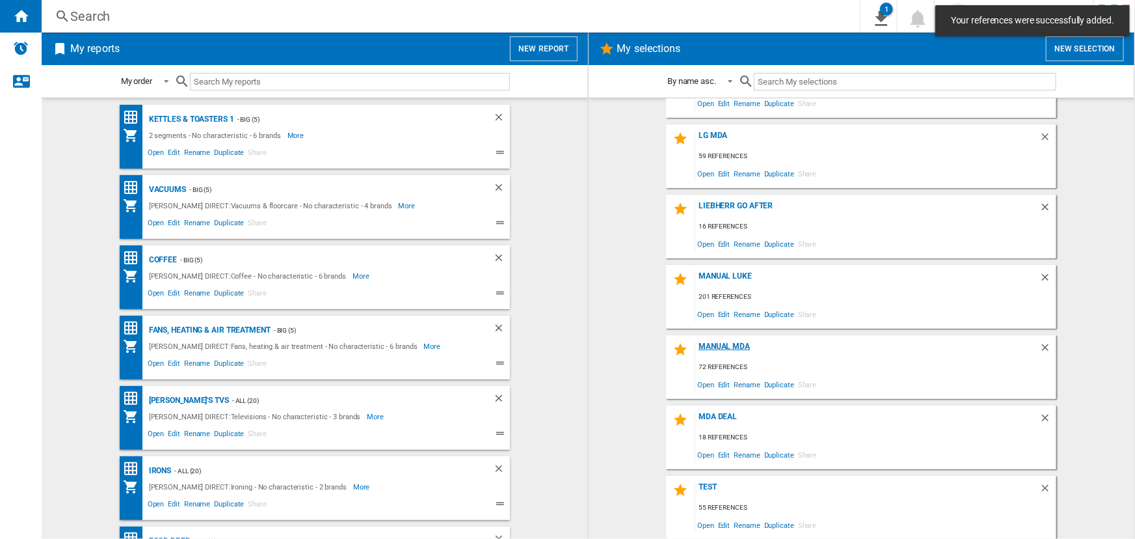
click at [726, 342] on div "MANUAL MDA" at bounding box center [868, 351] width 344 height 18
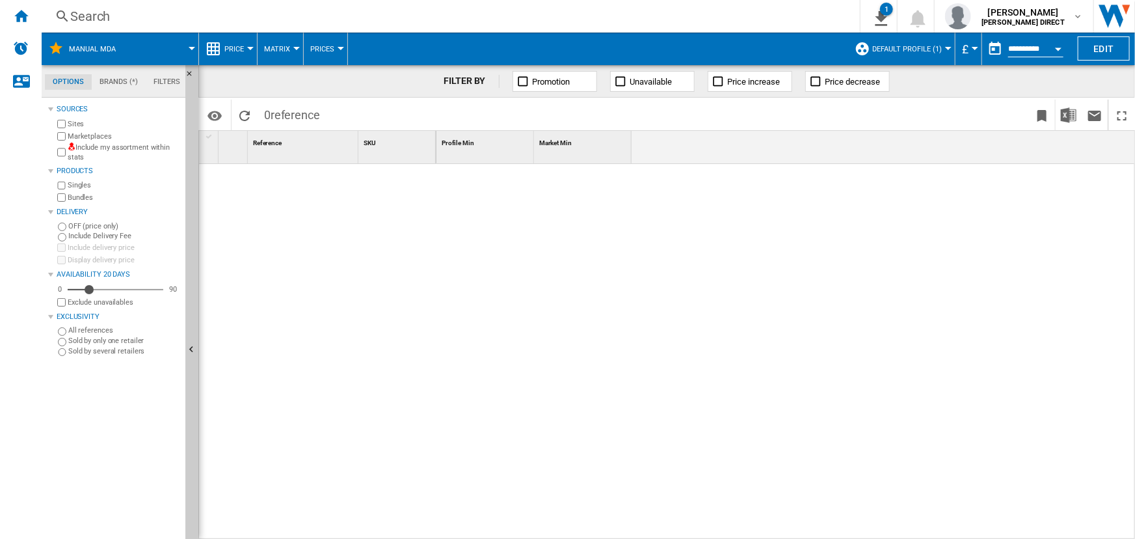
click at [888, 39] on button "Default profile (1)" at bounding box center [911, 49] width 76 height 33
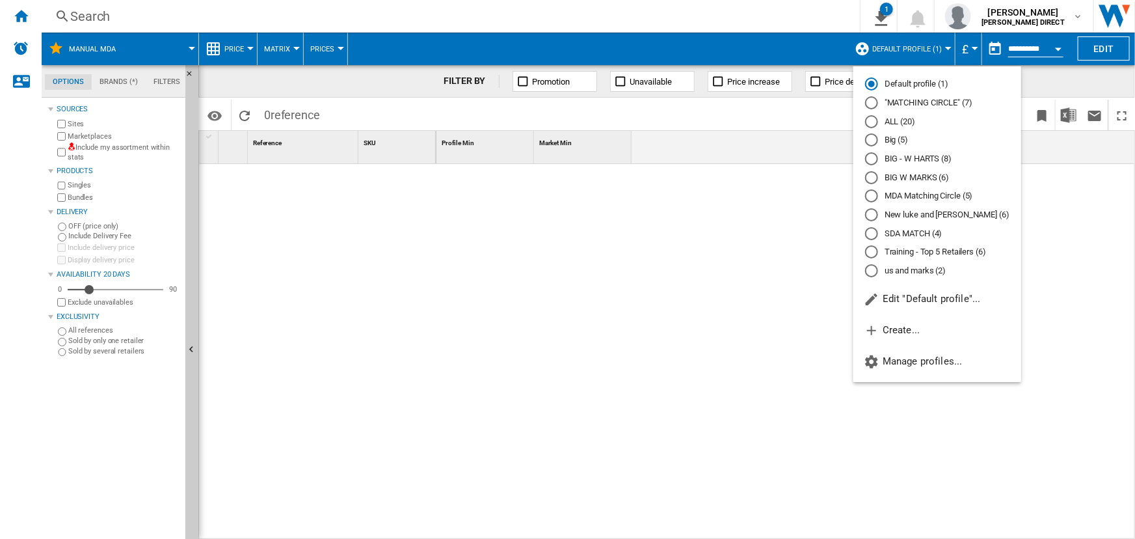
click at [905, 102] on md-radio-button ""MATCHING CIRCLE" (7)" at bounding box center [937, 103] width 144 height 12
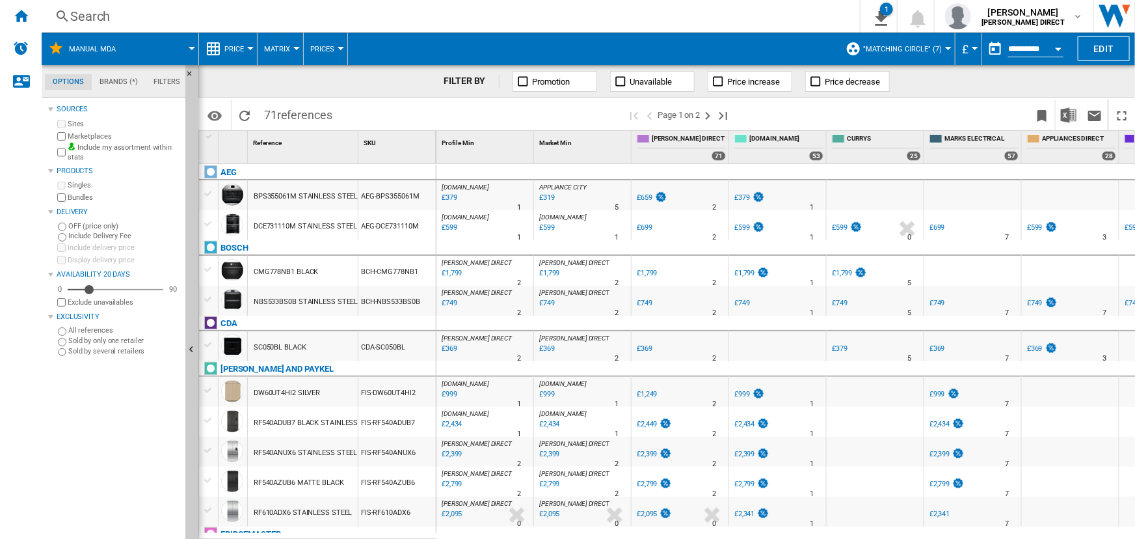
click at [274, 52] on span "Matrix" at bounding box center [277, 49] width 26 height 8
click at [286, 83] on span "Matrix" at bounding box center [281, 81] width 28 height 12
click at [273, 49] on span "Matrix" at bounding box center [277, 49] width 26 height 8
click at [279, 85] on span "Matrix" at bounding box center [281, 81] width 28 height 12
click at [273, 51] on span "Matrix" at bounding box center [277, 49] width 26 height 8
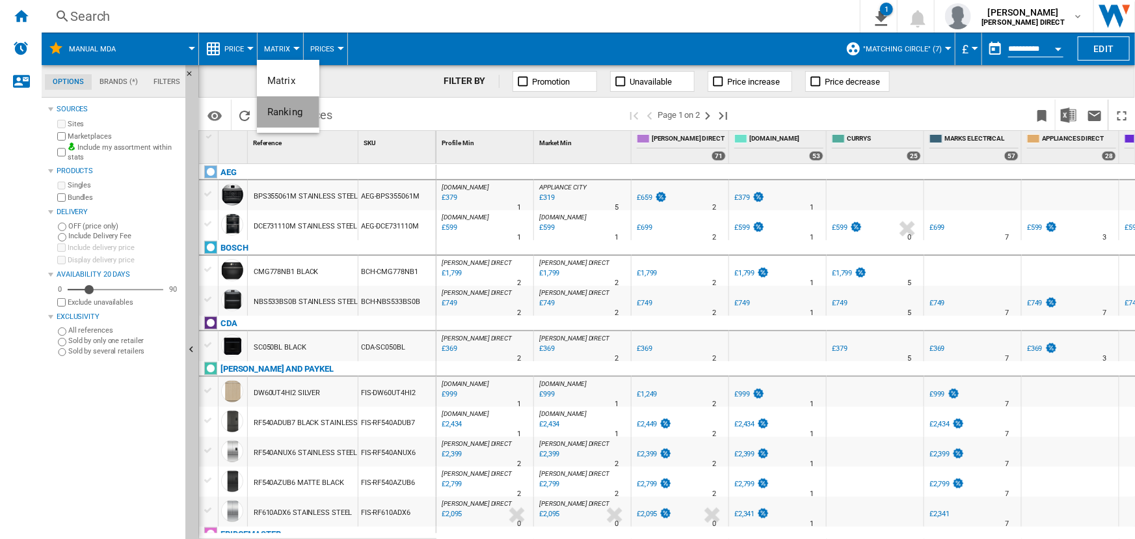
click at [278, 115] on span "Ranking" at bounding box center [284, 112] width 35 height 12
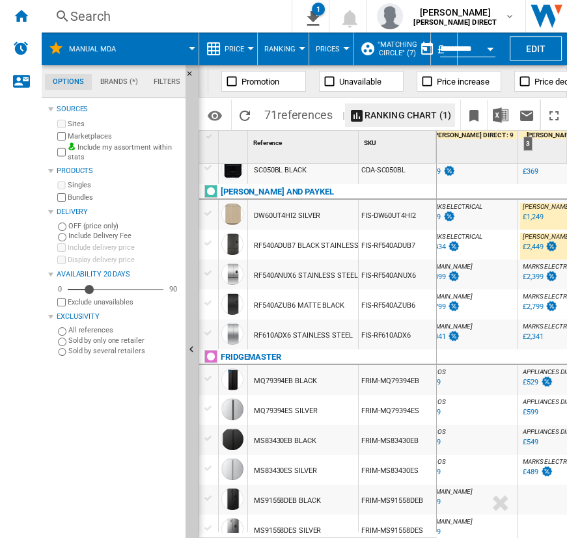
scroll to position [0, 98]
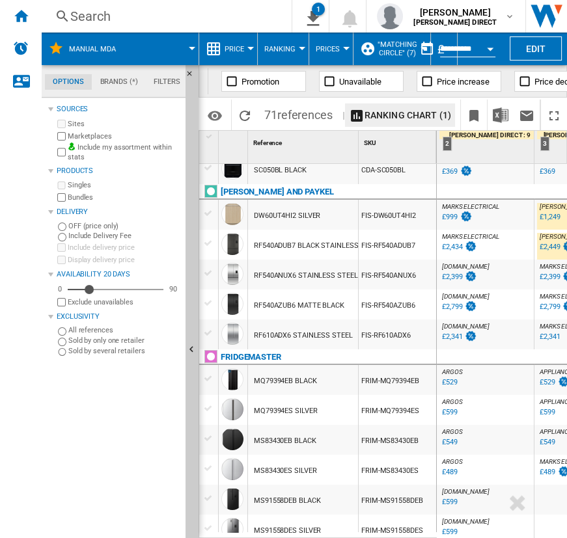
drag, startPoint x: 468, startPoint y: 531, endPoint x: 461, endPoint y: 533, distance: 7.4
click at [461, 533] on div "[DOMAIN_NAME] : AO -42.5 % £379 % N/A [DOMAIN_NAME] : [PERSON_NAME] DIRECT : [P…" at bounding box center [502, 351] width 131 height 375
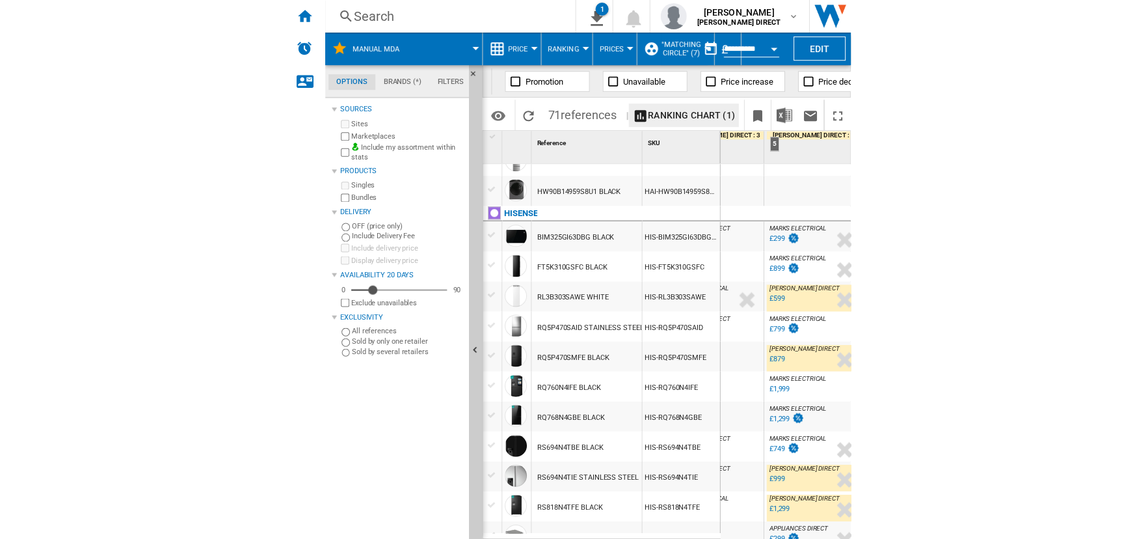
scroll to position [651, 0]
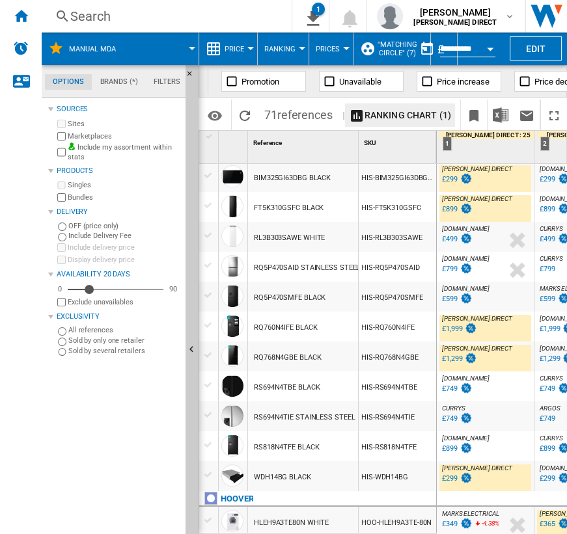
click at [71, 211] on div "Delivery" at bounding box center [119, 212] width 124 height 10
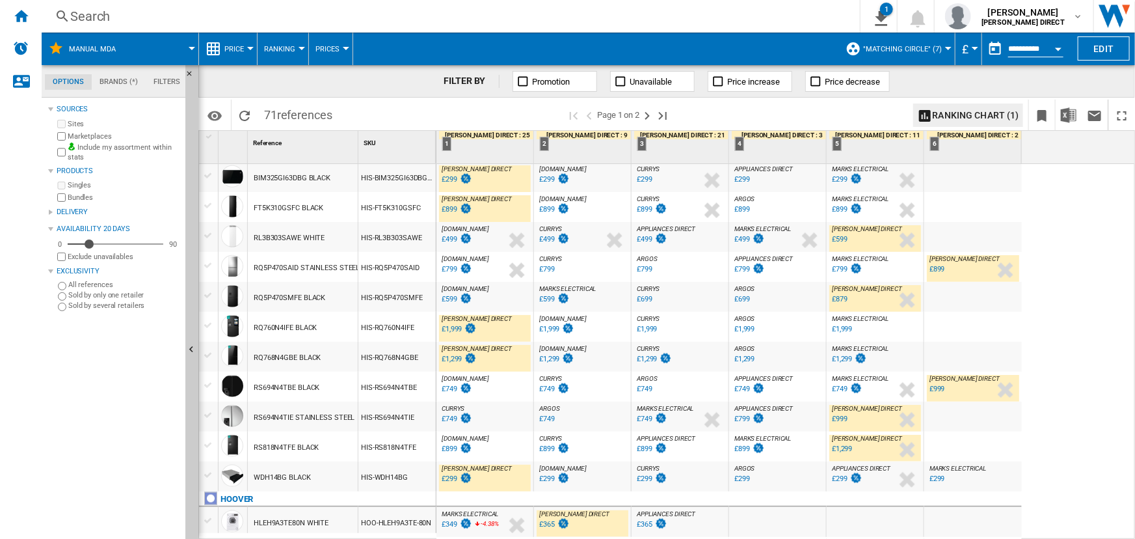
click at [70, 211] on div "Delivery" at bounding box center [119, 212] width 124 height 10
